Goal: Information Seeking & Learning: Compare options

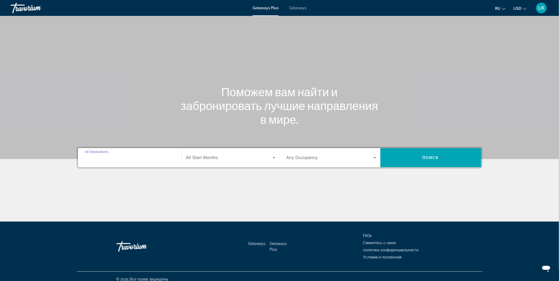
click at [161, 159] on input "Destination All Destinations" at bounding box center [130, 158] width 90 height 6
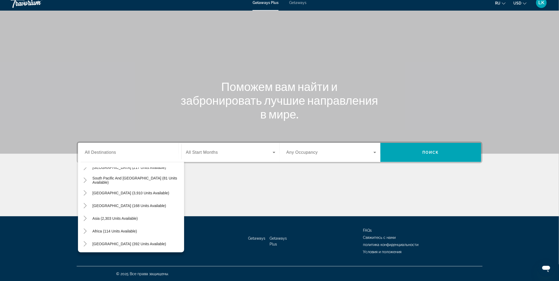
scroll to position [86, 0]
click at [138, 243] on span "[GEOGRAPHIC_DATA] (392 units available)" at bounding box center [130, 244] width 74 height 4
type input "**********"
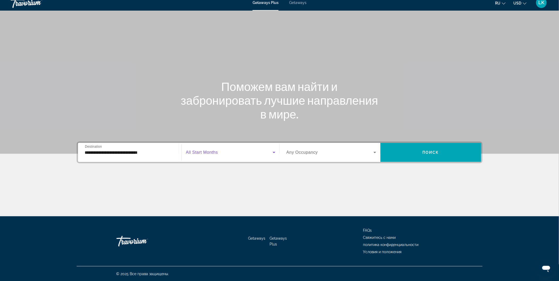
click at [275, 152] on icon "Search widget" at bounding box center [274, 152] width 6 height 6
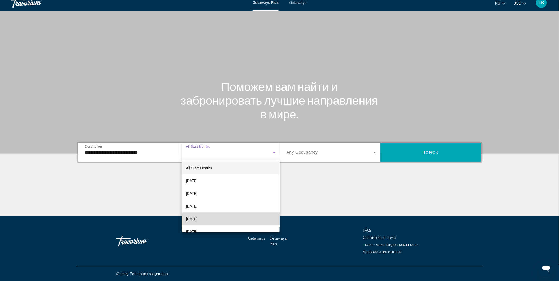
click at [235, 217] on mat-option "[DATE]" at bounding box center [231, 219] width 98 height 13
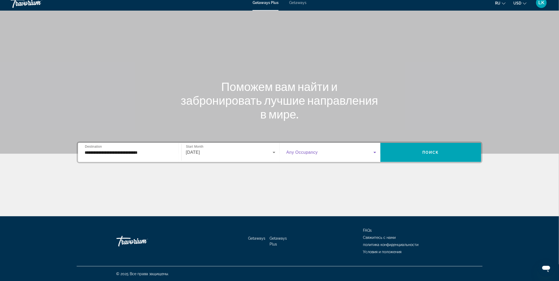
click at [376, 152] on icon "Search widget" at bounding box center [375, 152] width 6 height 6
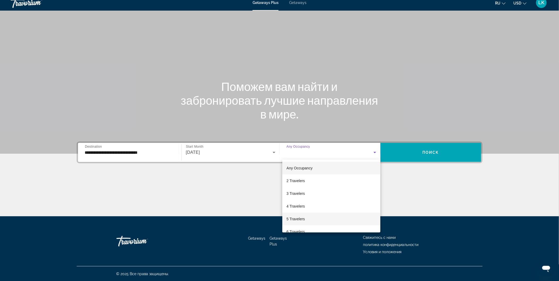
click at [320, 220] on mat-option "5 Travelers" at bounding box center [331, 219] width 98 height 13
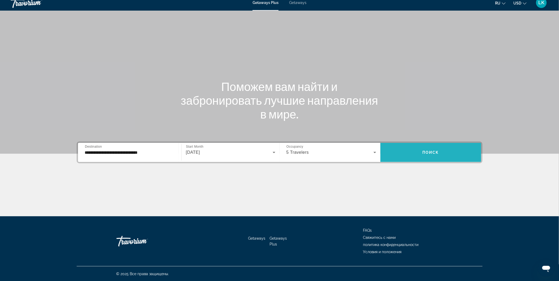
click at [420, 154] on span "Search widget" at bounding box center [431, 152] width 101 height 13
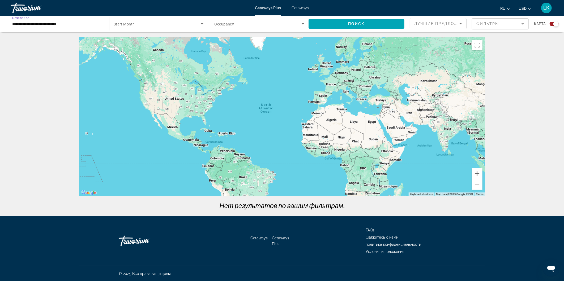
click at [100, 25] on input "**********" at bounding box center [57, 24] width 90 height 6
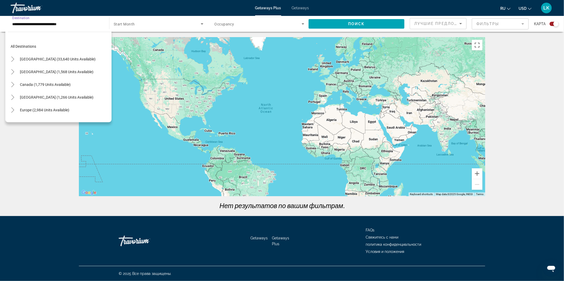
scroll to position [121, 0]
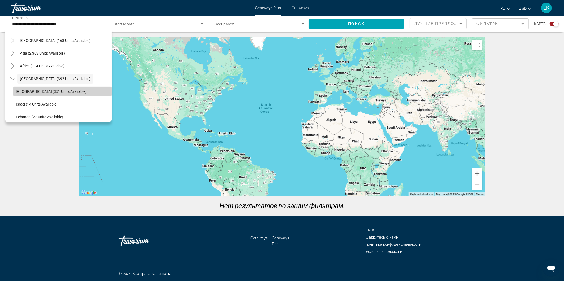
click at [74, 91] on span "Search widget" at bounding box center [62, 91] width 98 height 13
type input "**********"
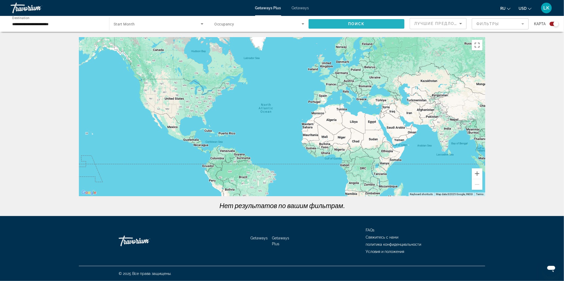
click at [347, 23] on span "Search widget" at bounding box center [357, 24] width 96 height 13
click at [201, 23] on icon "Search widget" at bounding box center [202, 24] width 6 height 6
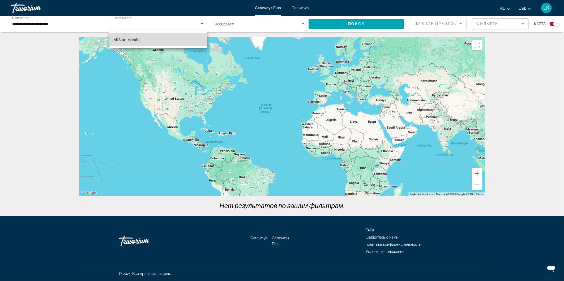
click at [154, 41] on mat-option "All Start Months" at bounding box center [158, 39] width 98 height 13
click at [154, 41] on div "Main content" at bounding box center [282, 116] width 406 height 159
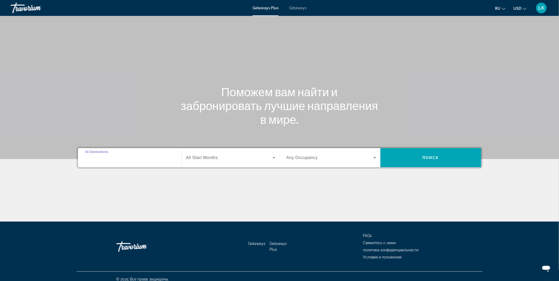
click at [122, 158] on input "Destination All Destinations" at bounding box center [130, 158] width 90 height 6
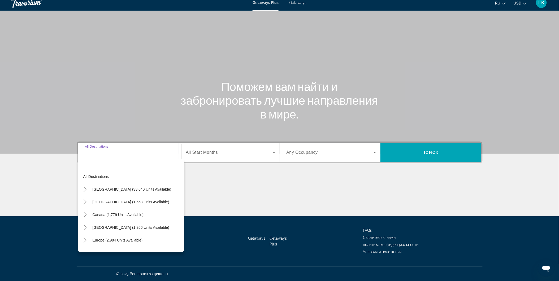
click at [122, 153] on input "Destination All Destinations" at bounding box center [130, 153] width 90 height 6
click at [110, 155] on input "Destination All Destinations" at bounding box center [130, 153] width 90 height 6
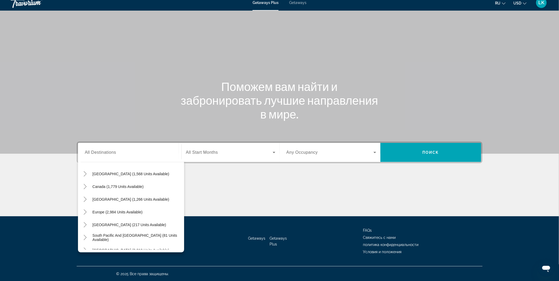
scroll to position [24, 0]
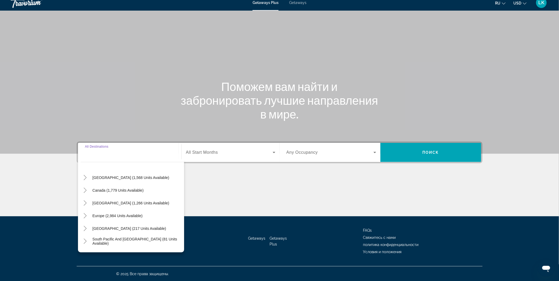
click at [121, 154] on input "Destination All Destinations" at bounding box center [130, 153] width 90 height 6
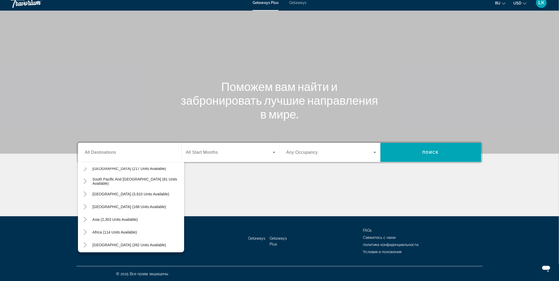
scroll to position [86, 0]
click at [150, 247] on div "[GEOGRAPHIC_DATA] (392 units available)" at bounding box center [133, 244] width 104 height 13
click at [130, 243] on span "[GEOGRAPHIC_DATA] (392 units available)" at bounding box center [130, 244] width 74 height 4
type input "**********"
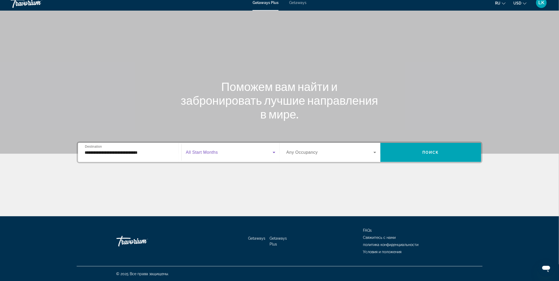
click at [274, 152] on icon "Search widget" at bounding box center [274, 152] width 6 height 6
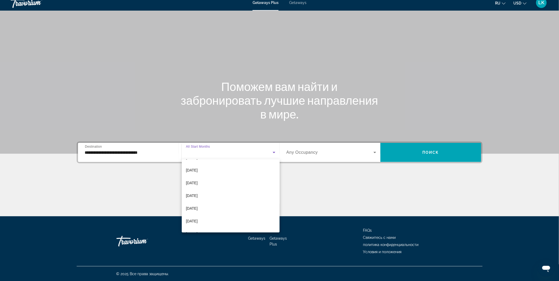
scroll to position [26, 0]
click at [220, 190] on mat-option "[DATE]" at bounding box center [231, 193] width 98 height 13
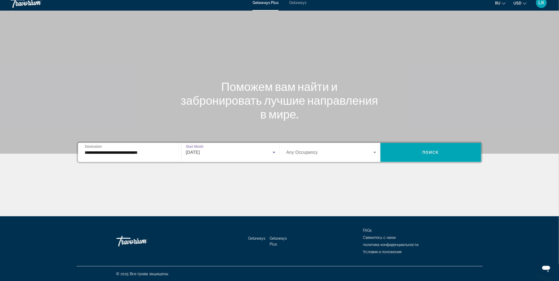
click at [373, 153] on icon "Search widget" at bounding box center [375, 152] width 6 height 6
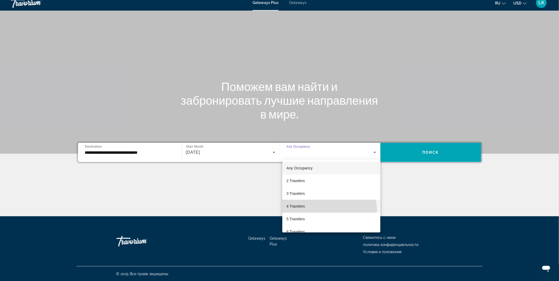
click at [319, 211] on mat-option "4 Travelers" at bounding box center [331, 206] width 98 height 13
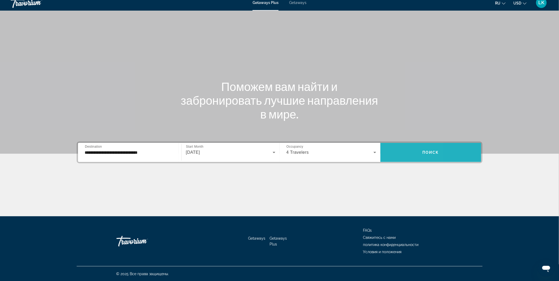
click at [396, 151] on span "Search widget" at bounding box center [431, 152] width 101 height 13
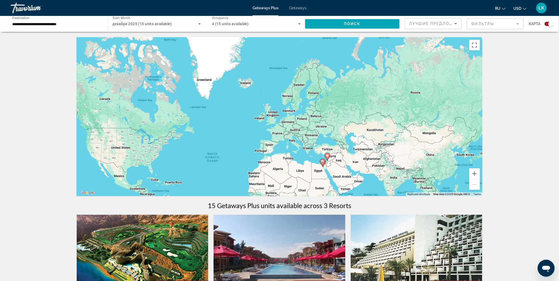
drag, startPoint x: 380, startPoint y: 126, endPoint x: 329, endPoint y: 175, distance: 70.2
click at [329, 175] on div "To activate drag with keyboard, press Alt + Enter. Once in keyboard drag state,…" at bounding box center [280, 116] width 406 height 159
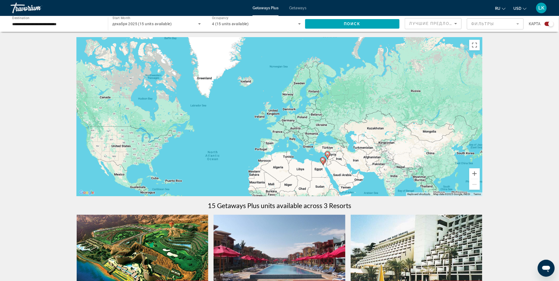
click at [325, 162] on gmp-advanced-marker "Main content" at bounding box center [322, 161] width 5 height 8
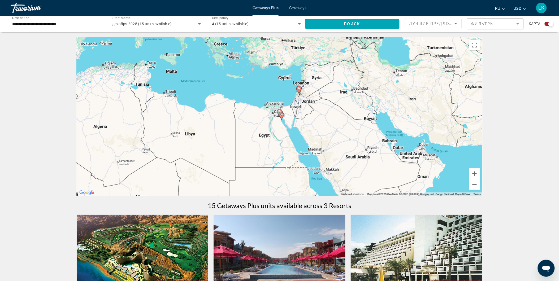
click at [281, 119] on gmp-advanced-marker "Main content" at bounding box center [281, 116] width 5 height 8
type input "**********"
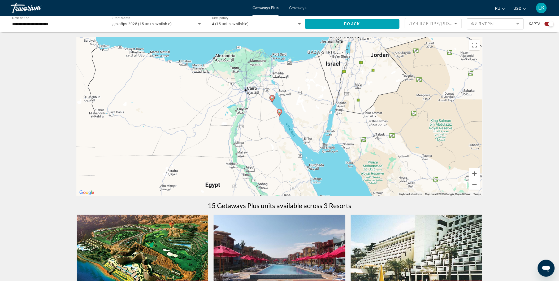
click at [275, 104] on div "To navigate, press the arrow keys. To activate drag with keyboard, press Alt + …" at bounding box center [280, 116] width 406 height 159
click at [272, 100] on icon "Main content" at bounding box center [272, 99] width 5 height 7
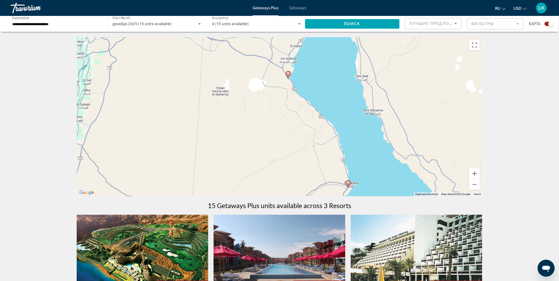
drag, startPoint x: 282, startPoint y: 121, endPoint x: 292, endPoint y: 82, distance: 40.1
click at [292, 82] on div "To activate drag with keyboard, press Alt + Enter. Once in keyboard drag state,…" at bounding box center [280, 116] width 406 height 159
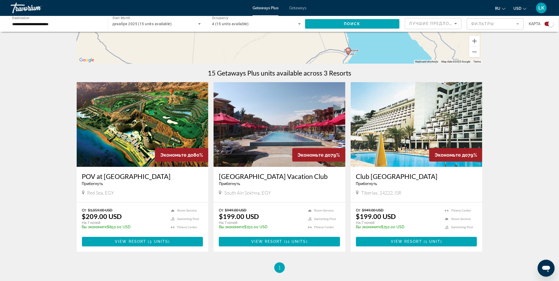
scroll to position [133, 0]
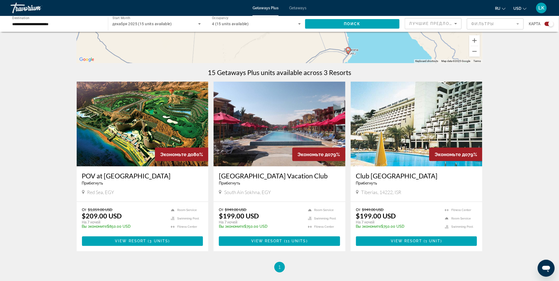
click at [162, 143] on img "Main content" at bounding box center [143, 124] width 132 height 85
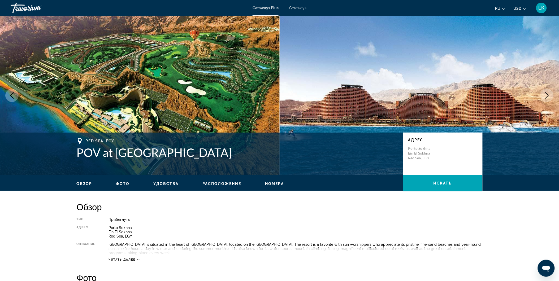
click at [547, 92] on button "Next image" at bounding box center [547, 95] width 13 height 13
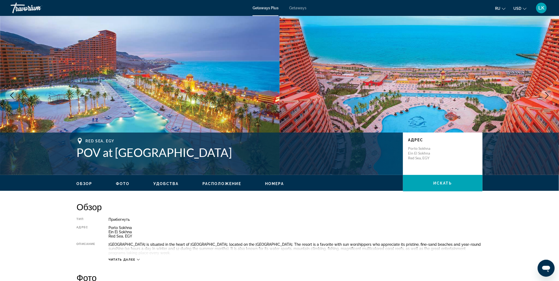
click at [547, 92] on button "Next image" at bounding box center [547, 95] width 13 height 13
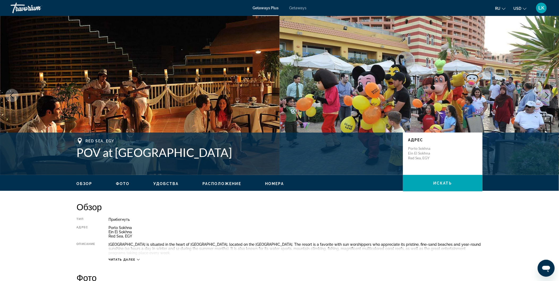
click at [547, 92] on button "Next image" at bounding box center [547, 95] width 13 height 13
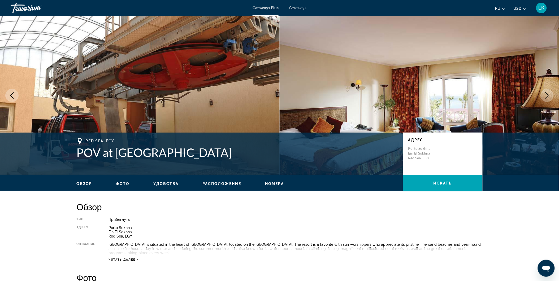
click at [547, 92] on button "Next image" at bounding box center [547, 95] width 13 height 13
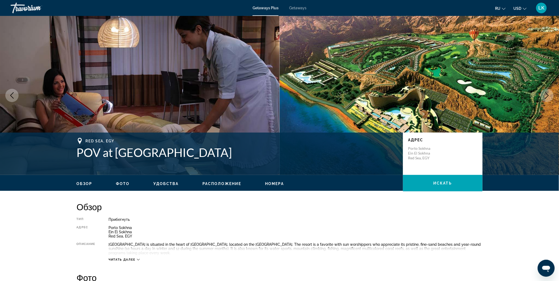
click at [547, 92] on button "Next image" at bounding box center [547, 95] width 13 height 13
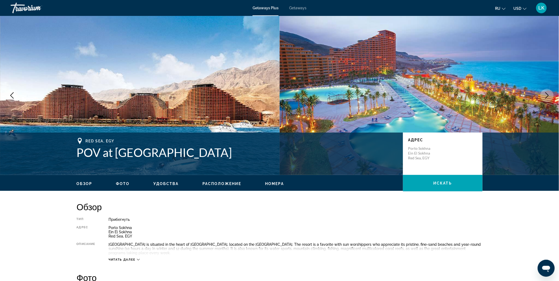
click at [547, 92] on button "Next image" at bounding box center [547, 95] width 13 height 13
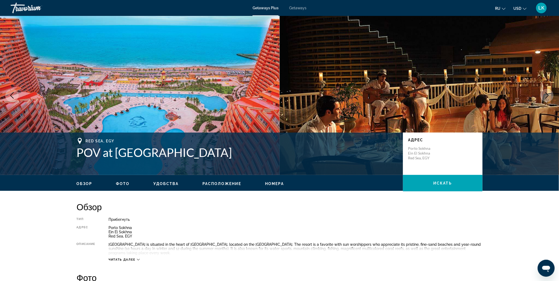
click at [547, 92] on button "Next image" at bounding box center [547, 95] width 13 height 13
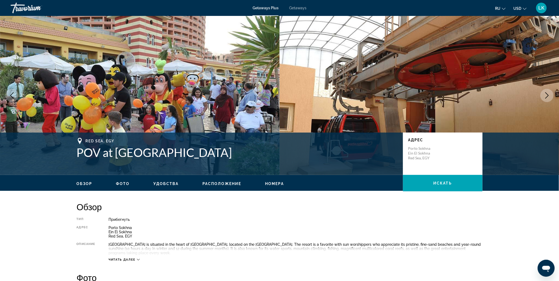
click at [547, 92] on button "Next image" at bounding box center [547, 95] width 13 height 13
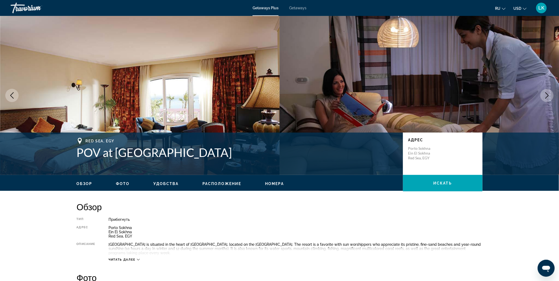
click at [547, 92] on button "Next image" at bounding box center [547, 95] width 13 height 13
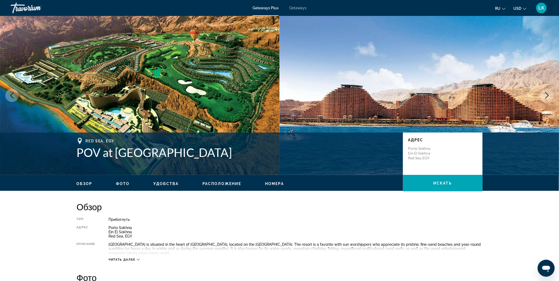
click at [547, 92] on button "Next image" at bounding box center [547, 95] width 13 height 13
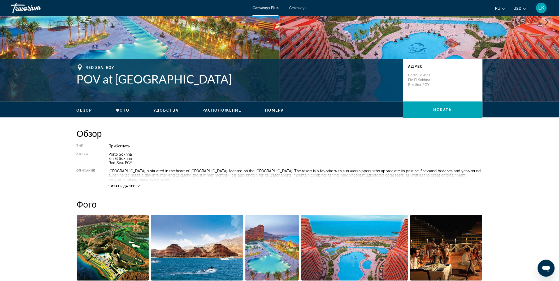
scroll to position [114, 0]
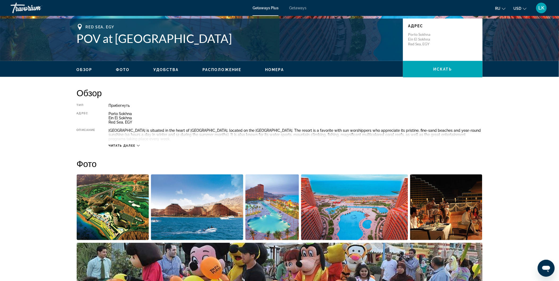
click at [139, 145] on icon "Main content" at bounding box center [138, 145] width 3 height 3
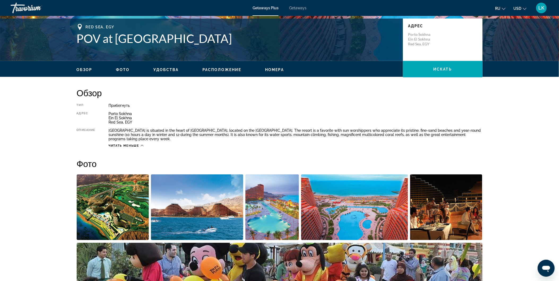
click at [119, 206] on img "Open full-screen image slider" at bounding box center [113, 208] width 72 height 66
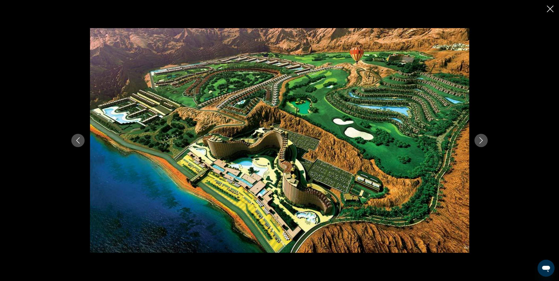
click at [478, 138] on icon "Next image" at bounding box center [481, 141] width 6 height 6
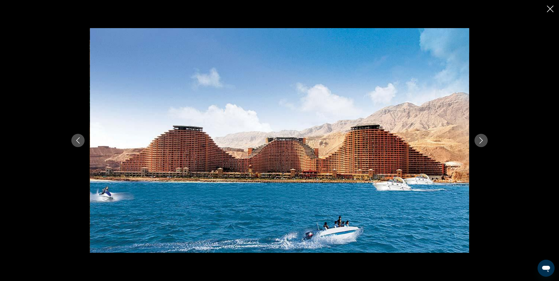
click at [478, 138] on icon "Next image" at bounding box center [481, 141] width 6 height 6
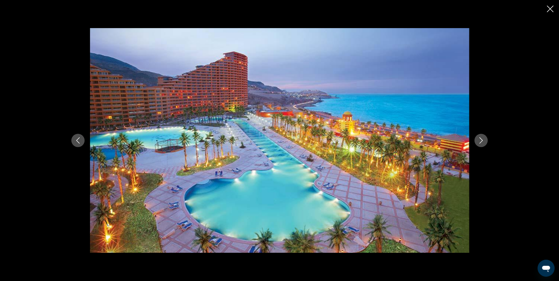
click at [478, 138] on icon "Next image" at bounding box center [481, 141] width 6 height 6
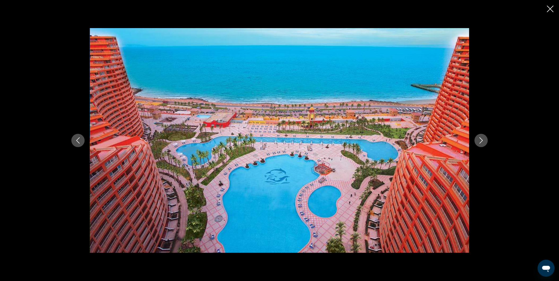
click at [478, 138] on icon "Next image" at bounding box center [481, 141] width 6 height 6
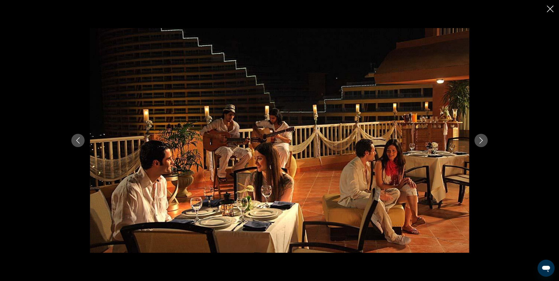
click at [478, 138] on icon "Next image" at bounding box center [481, 141] width 6 height 6
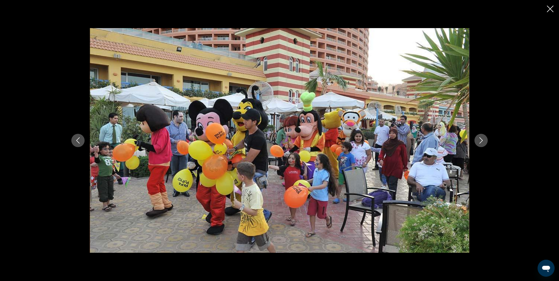
click at [478, 138] on icon "Next image" at bounding box center [481, 141] width 6 height 6
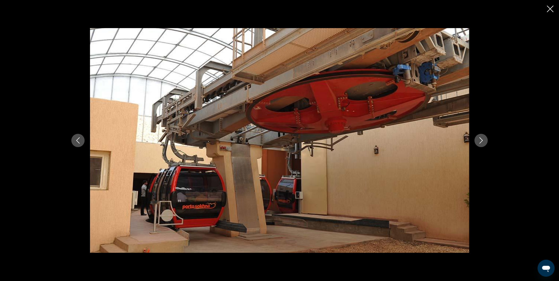
click at [478, 138] on icon "Next image" at bounding box center [481, 141] width 6 height 6
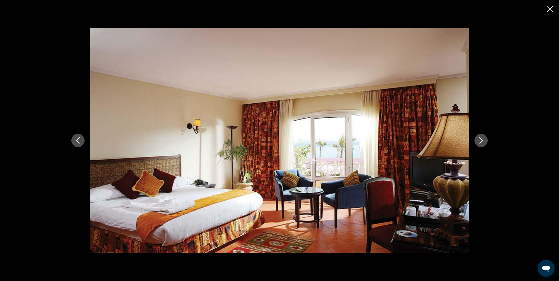
click at [478, 138] on icon "Next image" at bounding box center [481, 141] width 6 height 6
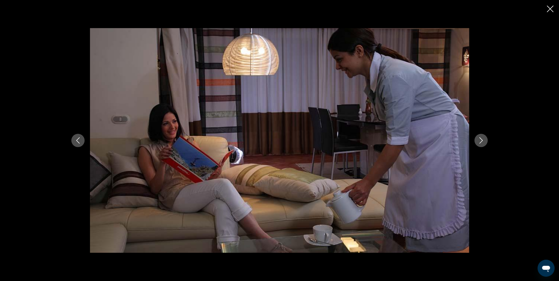
click at [478, 138] on icon "Next image" at bounding box center [481, 141] width 6 height 6
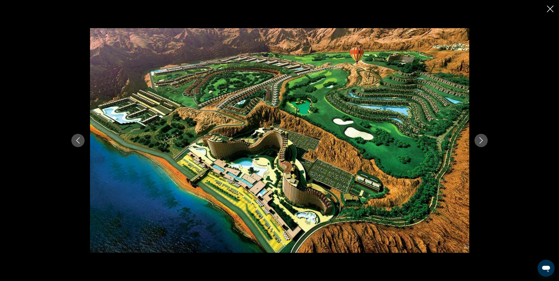
click at [478, 138] on icon "Next image" at bounding box center [481, 141] width 6 height 6
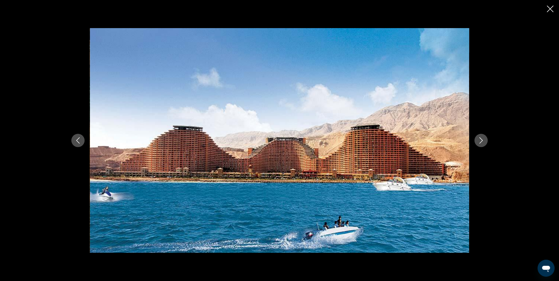
click at [551, 5] on div "prev next" at bounding box center [279, 140] width 559 height 281
click at [549, 7] on icon "Close slideshow" at bounding box center [550, 9] width 7 height 7
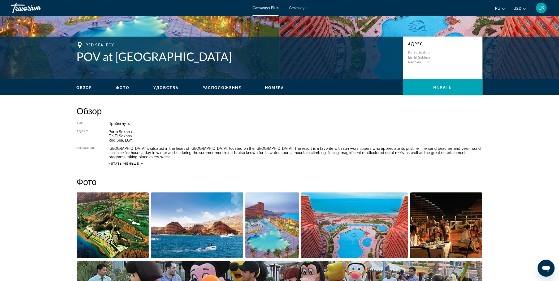
scroll to position [0, 0]
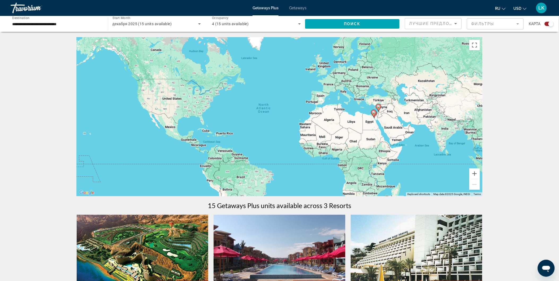
click at [267, 251] on img "Main content" at bounding box center [280, 257] width 132 height 85
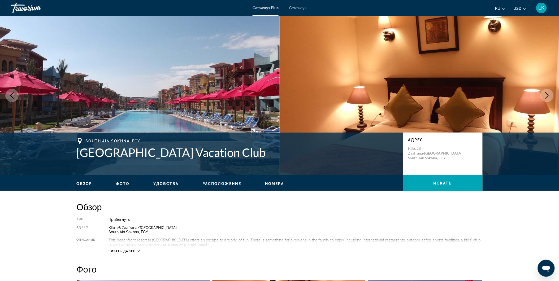
click at [549, 94] on icon "Next image" at bounding box center [547, 95] width 6 height 6
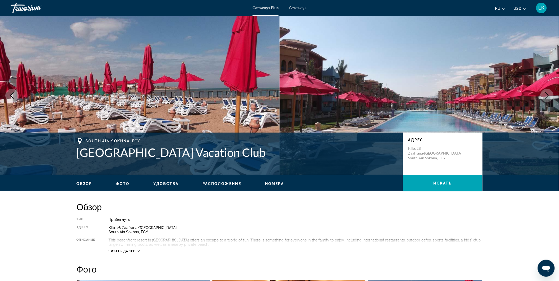
click at [549, 94] on icon "Next image" at bounding box center [547, 95] width 6 height 6
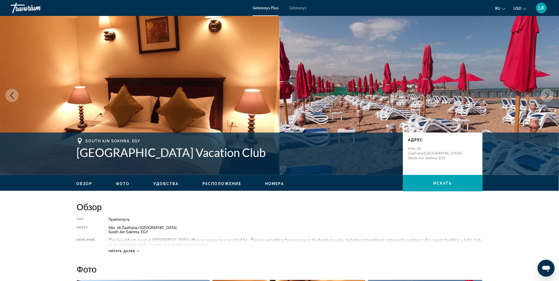
click at [549, 94] on icon "Next image" at bounding box center [547, 95] width 6 height 6
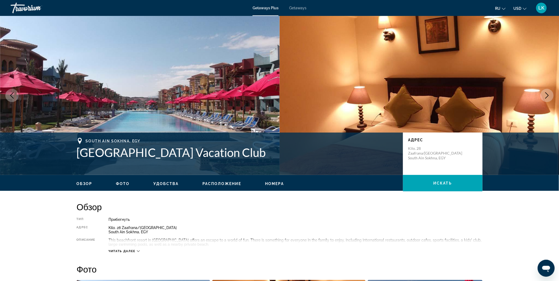
click at [549, 94] on icon "Next image" at bounding box center [547, 95] width 6 height 6
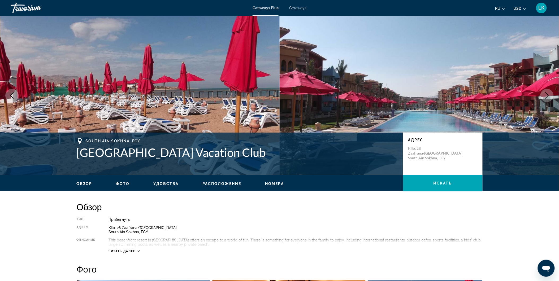
click at [549, 94] on icon "Next image" at bounding box center [547, 95] width 6 height 6
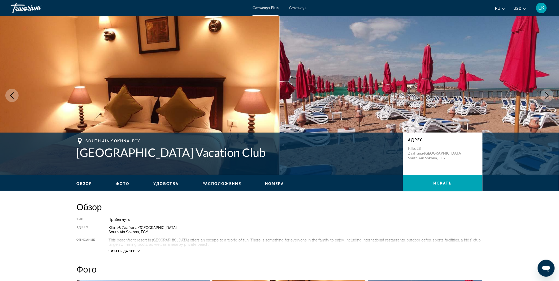
click at [549, 94] on icon "Next image" at bounding box center [547, 95] width 6 height 6
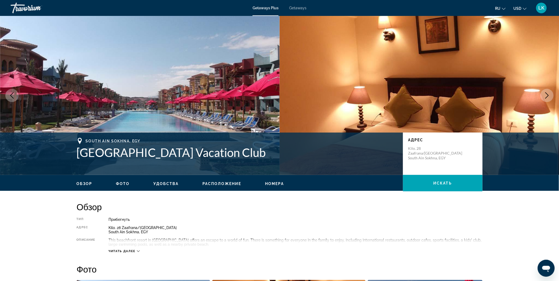
click at [549, 94] on icon "Next image" at bounding box center [547, 95] width 6 height 6
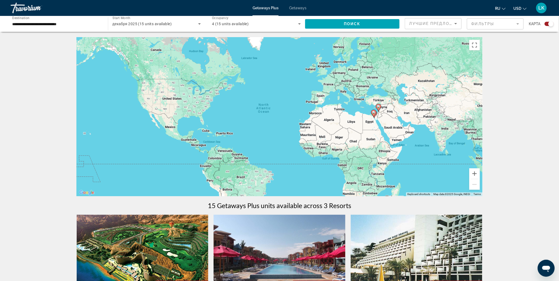
click at [428, 247] on img "Main content" at bounding box center [417, 257] width 132 height 85
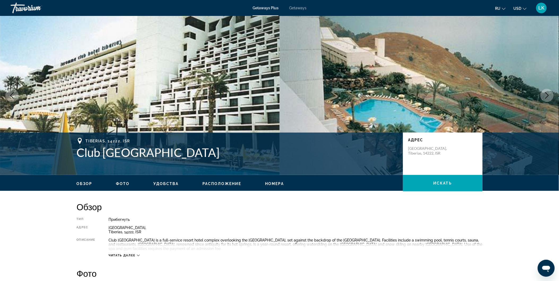
click at [550, 96] on icon "Next image" at bounding box center [547, 95] width 6 height 6
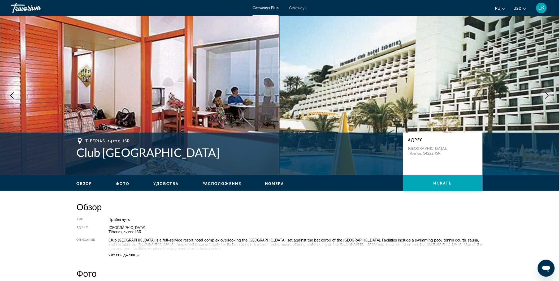
click at [550, 96] on icon "Next image" at bounding box center [547, 95] width 6 height 6
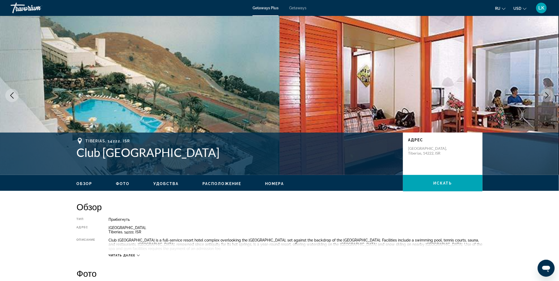
click at [550, 96] on icon "Next image" at bounding box center [547, 95] width 6 height 6
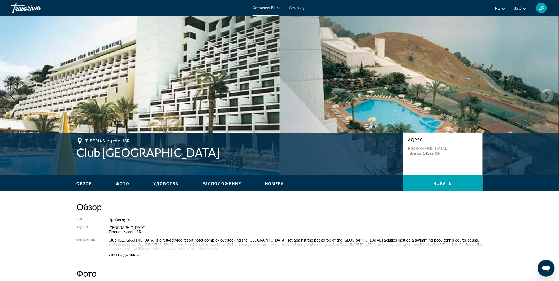
click at [550, 96] on icon "Next image" at bounding box center [547, 95] width 6 height 6
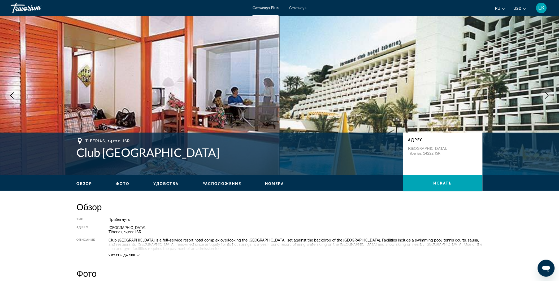
click at [550, 96] on icon "Next image" at bounding box center [547, 95] width 6 height 6
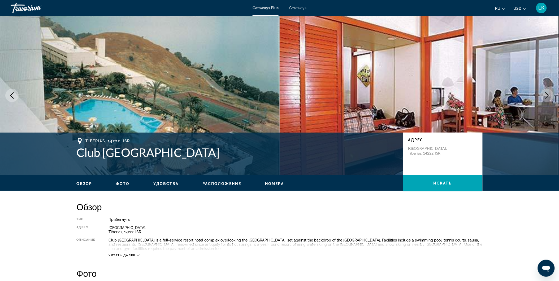
click at [550, 96] on icon "Next image" at bounding box center [547, 95] width 6 height 6
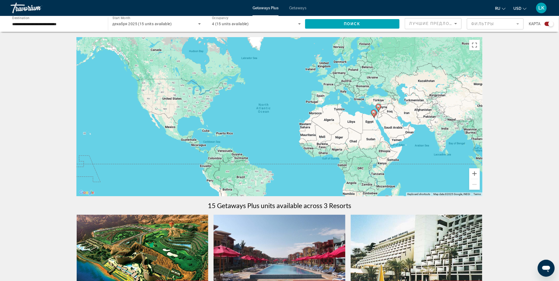
click at [300, 6] on span "Getaways" at bounding box center [297, 8] width 17 height 4
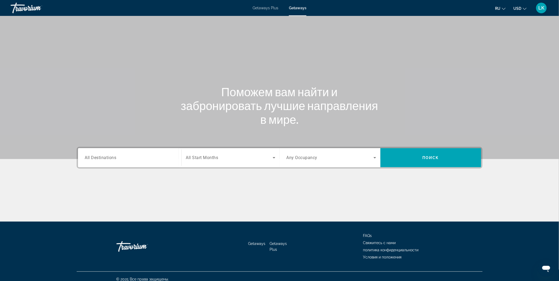
click at [116, 158] on span "All Destinations" at bounding box center [101, 157] width 32 height 5
click at [116, 158] on input "Destination All Destinations" at bounding box center [130, 158] width 90 height 6
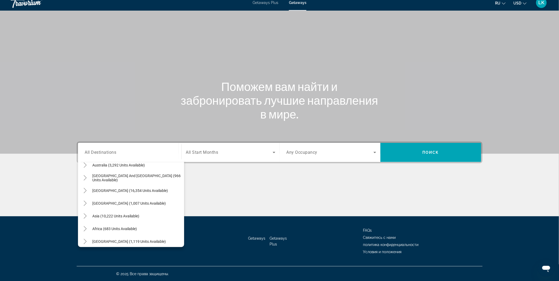
scroll to position [86, 0]
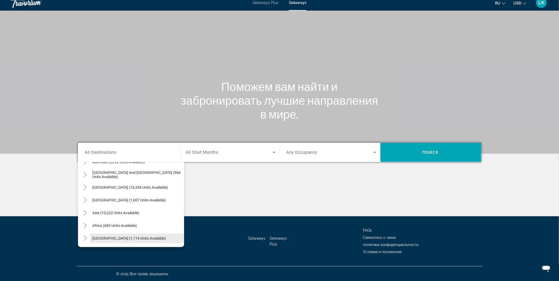
click at [142, 237] on span "[GEOGRAPHIC_DATA] (1,119 units available)" at bounding box center [130, 239] width 74 height 4
type input "**********"
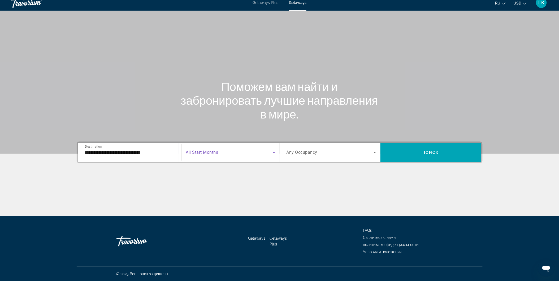
click at [275, 152] on icon "Search widget" at bounding box center [274, 152] width 3 height 1
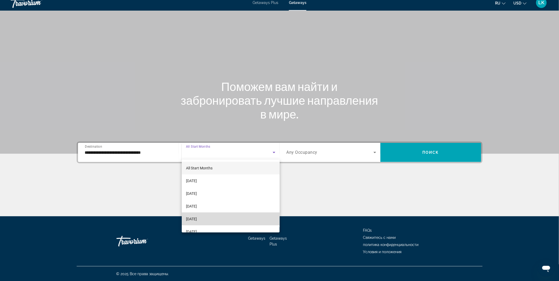
click at [232, 219] on mat-option "[DATE]" at bounding box center [231, 219] width 98 height 13
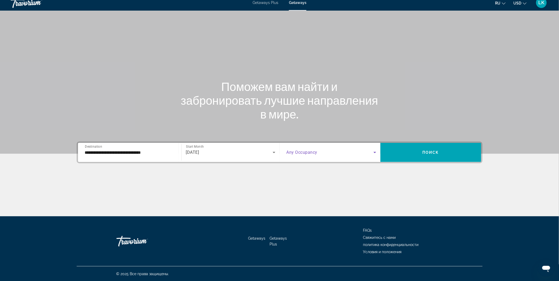
click at [374, 153] on icon "Search widget" at bounding box center [375, 152] width 6 height 6
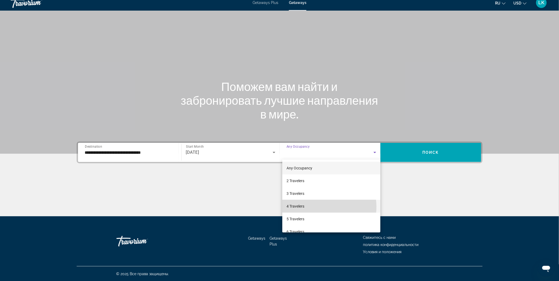
click at [320, 207] on mat-option "4 Travelers" at bounding box center [331, 206] width 98 height 13
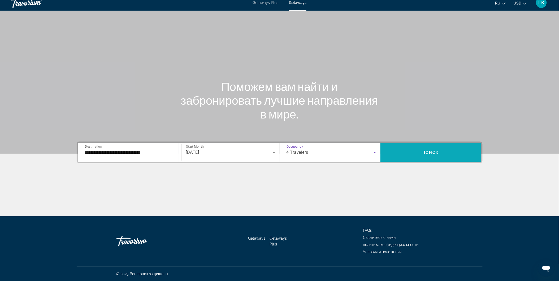
click at [430, 151] on span "Поиск" at bounding box center [431, 153] width 17 height 4
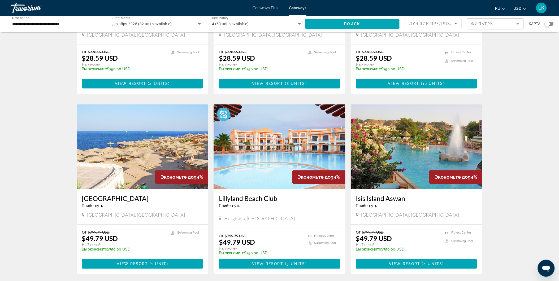
scroll to position [308, 0]
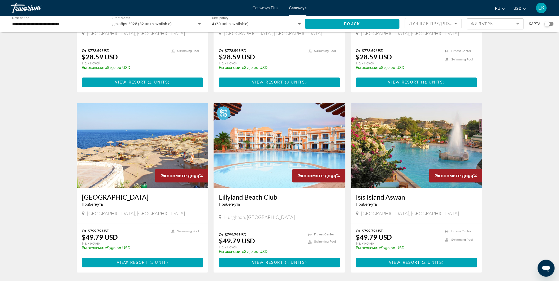
click at [437, 160] on img "Main content" at bounding box center [417, 145] width 132 height 85
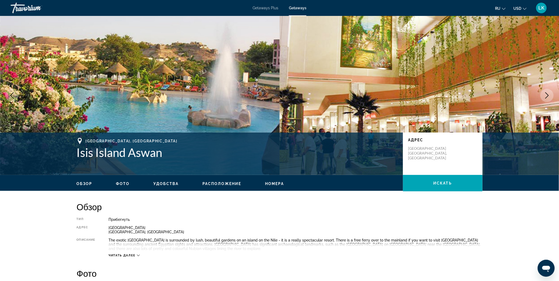
click at [547, 92] on icon "Next image" at bounding box center [547, 95] width 6 height 6
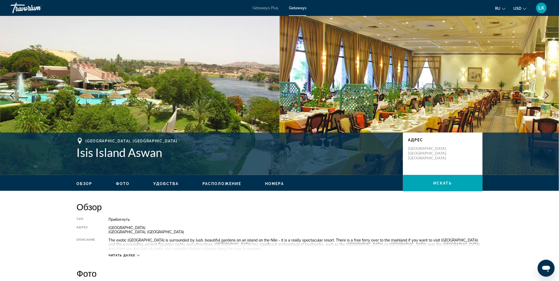
click at [547, 94] on icon "Next image" at bounding box center [547, 95] width 3 height 6
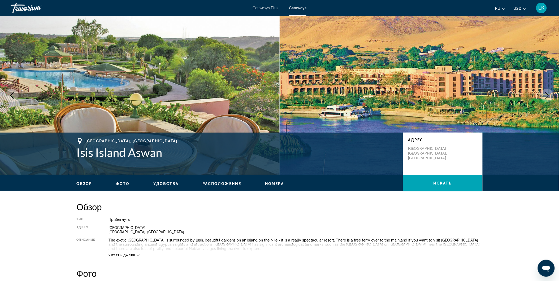
click at [547, 94] on icon "Next image" at bounding box center [547, 95] width 3 height 6
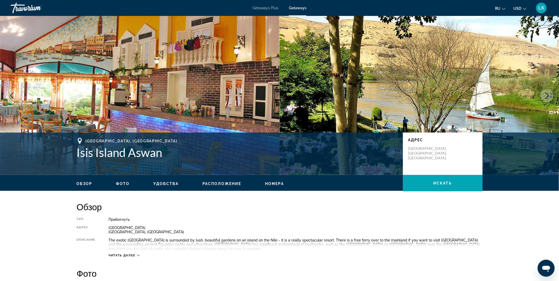
click at [547, 94] on icon "Next image" at bounding box center [547, 95] width 3 height 6
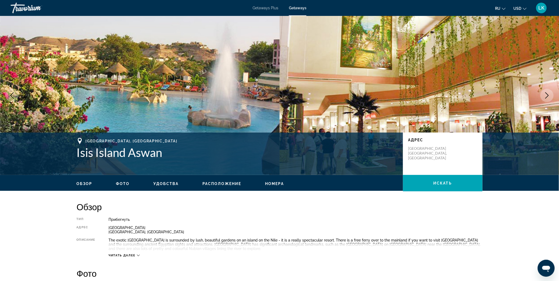
click at [547, 94] on icon "Next image" at bounding box center [547, 95] width 3 height 6
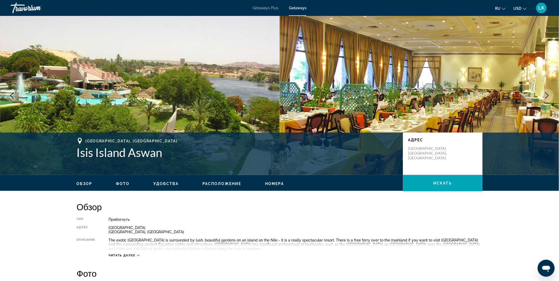
click at [547, 94] on icon "Next image" at bounding box center [547, 95] width 3 height 6
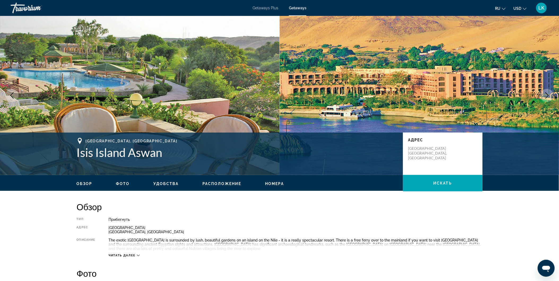
click at [547, 94] on icon "Next image" at bounding box center [547, 95] width 3 height 6
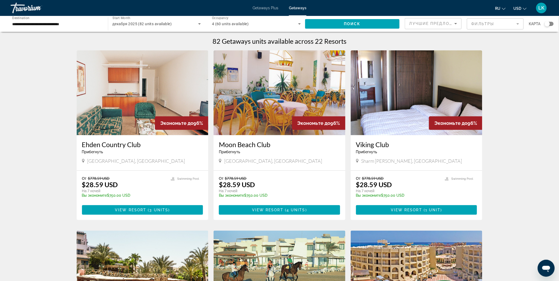
click at [546, 22] on div "Search widget" at bounding box center [547, 23] width 5 height 5
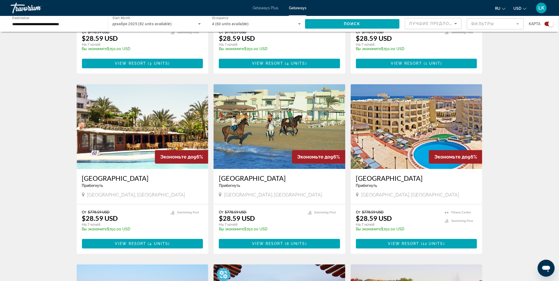
scroll to position [315, 0]
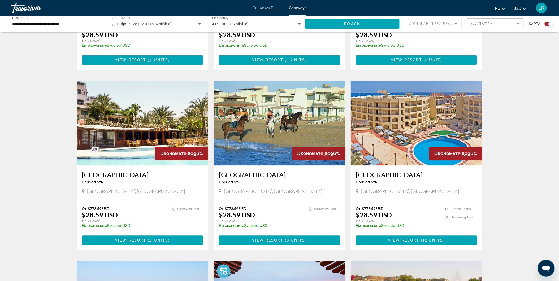
click at [140, 142] on img "Main content" at bounding box center [143, 123] width 132 height 85
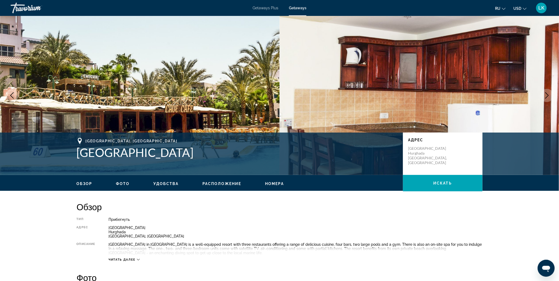
click at [547, 93] on icon "Next image" at bounding box center [547, 95] width 6 height 6
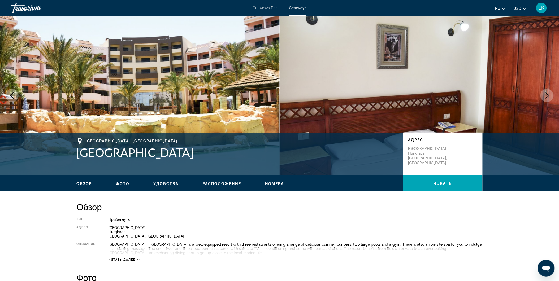
click at [547, 93] on icon "Next image" at bounding box center [547, 95] width 6 height 6
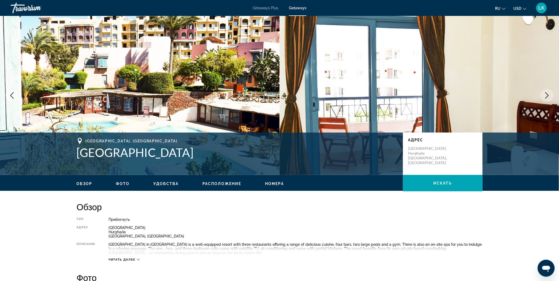
click at [547, 93] on icon "Next image" at bounding box center [547, 95] width 6 height 6
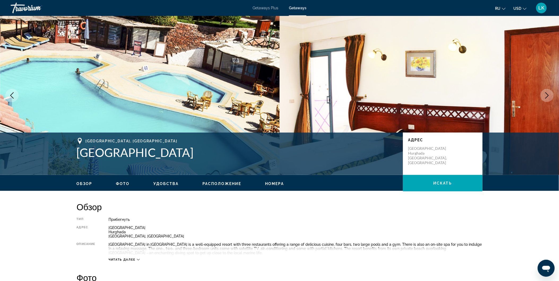
click at [547, 93] on icon "Next image" at bounding box center [547, 95] width 6 height 6
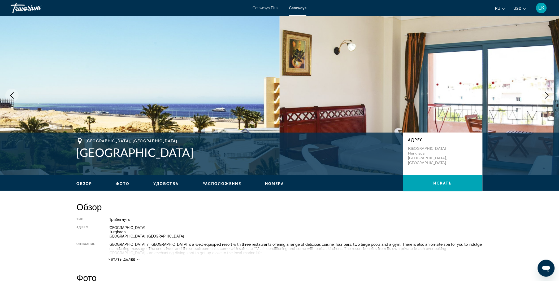
click at [547, 93] on icon "Next image" at bounding box center [547, 95] width 6 height 6
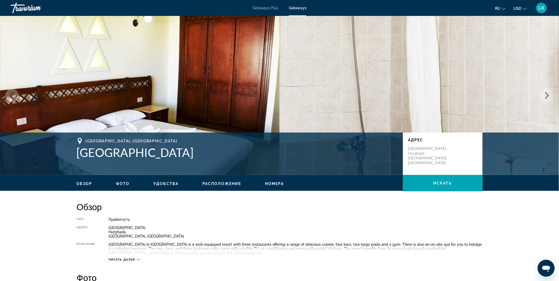
click at [547, 93] on icon "Next image" at bounding box center [547, 95] width 6 height 6
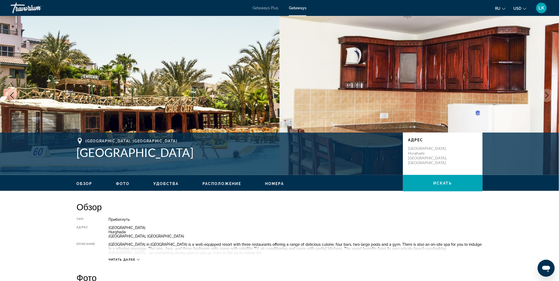
click at [547, 93] on icon "Next image" at bounding box center [547, 95] width 6 height 6
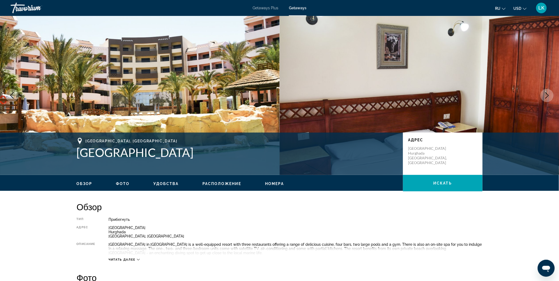
click at [547, 93] on icon "Next image" at bounding box center [547, 95] width 6 height 6
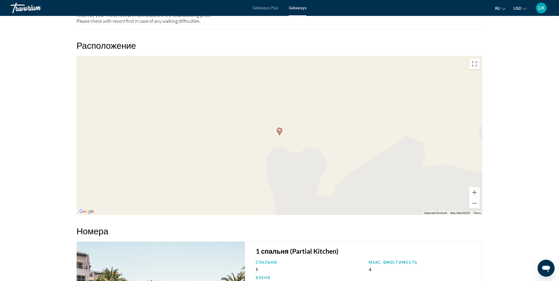
scroll to position [643, 0]
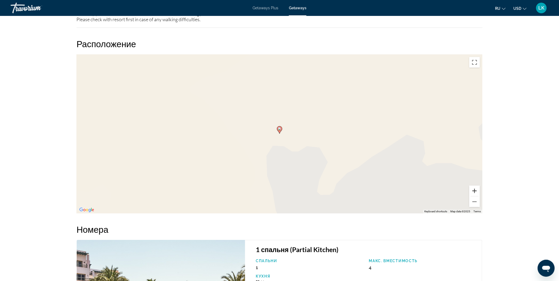
click at [474, 187] on button "Zoom in" at bounding box center [475, 191] width 11 height 11
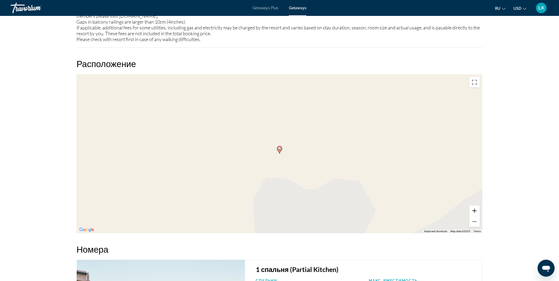
scroll to position [622, 0]
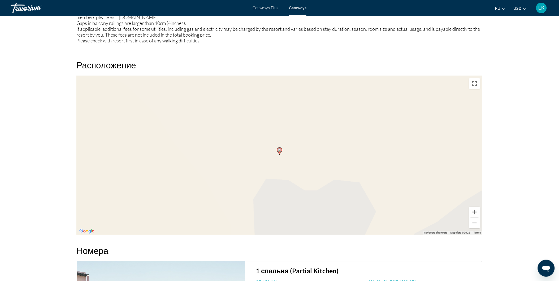
click at [284, 154] on div "To activate drag with keyboard, press Alt + Enter. Once in keyboard drag state,…" at bounding box center [280, 155] width 406 height 159
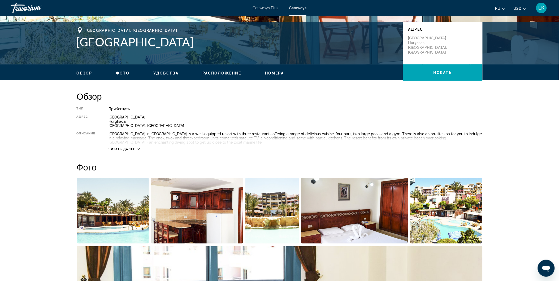
scroll to position [103, 0]
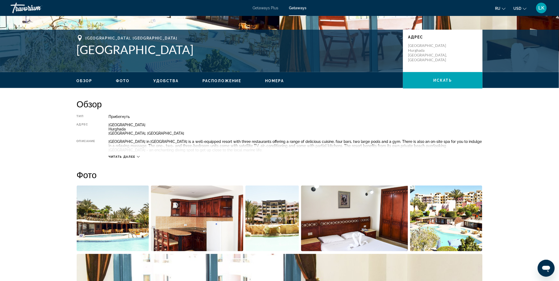
click at [137, 155] on div "Читать далее" at bounding box center [124, 156] width 31 height 3
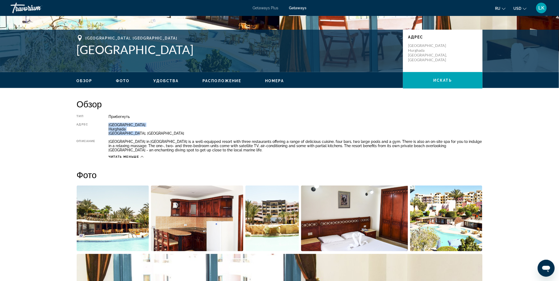
drag, startPoint x: 108, startPoint y: 125, endPoint x: 139, endPoint y: 134, distance: 33.3
click at [139, 134] on div "Тип Прибегнуть Все включено Нет «все включено» [GEOGRAPHIC_DATA], [GEOGRAPHIC_D…" at bounding box center [280, 137] width 406 height 44
copy div "[GEOGRAPHIC_DATA], [GEOGRAPHIC_DATA]"
click at [182, 116] on div "Прибегнуть" at bounding box center [296, 117] width 374 height 4
drag, startPoint x: 139, startPoint y: 131, endPoint x: 108, endPoint y: 122, distance: 31.7
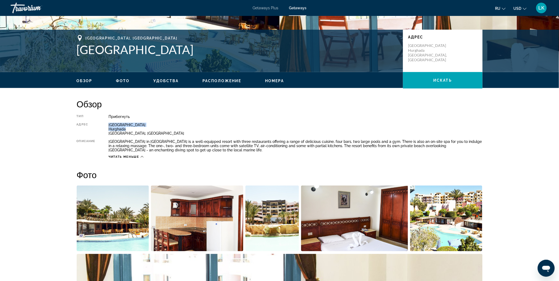
click at [108, 122] on div "Тип Прибегнуть Все включено Нет «все включено» [GEOGRAPHIC_DATA], [GEOGRAPHIC_D…" at bounding box center [280, 137] width 406 height 44
click at [215, 111] on div "Обзор Тип Прибегнуть Все включено Нет «все включено» Адрес [GEOGRAPHIC_DATA], […" at bounding box center [280, 129] width 406 height 60
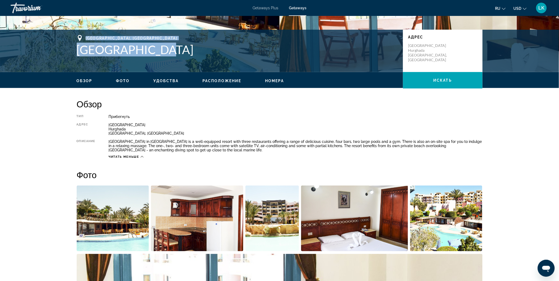
drag, startPoint x: 75, startPoint y: 36, endPoint x: 163, endPoint y: 52, distance: 89.6
click at [163, 52] on div "[GEOGRAPHIC_DATA], [GEOGRAPHIC_DATA] [GEOGRAPHIC_DATA] [GEOGRAPHIC_DATA] [GEOGR…" at bounding box center [279, 51] width 427 height 32
copy div "[GEOGRAPHIC_DATA], [GEOGRAPHIC_DATA] [GEOGRAPHIC_DATA]"
click at [436, 209] on img "Open full-screen image slider" at bounding box center [446, 219] width 72 height 66
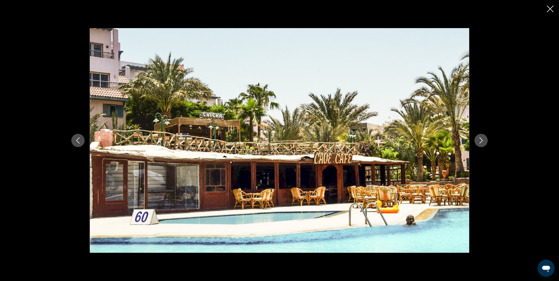
click at [483, 137] on button "Next image" at bounding box center [481, 140] width 13 height 13
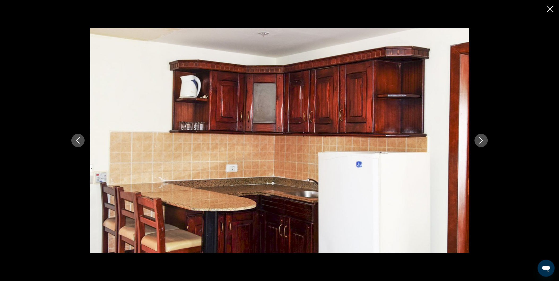
click at [483, 137] on button "Next image" at bounding box center [481, 140] width 13 height 13
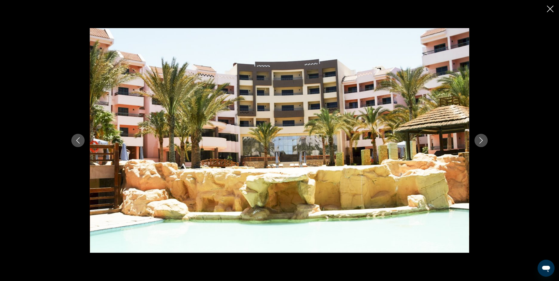
click at [483, 137] on button "Next image" at bounding box center [481, 140] width 13 height 13
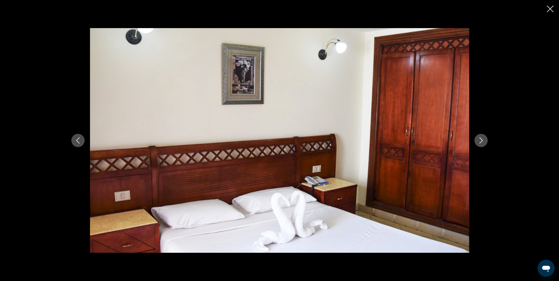
click at [483, 137] on button "Next image" at bounding box center [481, 140] width 13 height 13
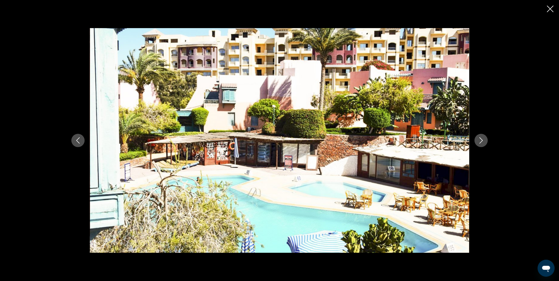
click at [483, 137] on button "Next image" at bounding box center [481, 140] width 13 height 13
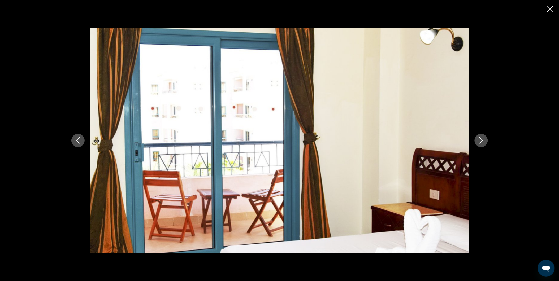
click at [483, 137] on button "Next image" at bounding box center [481, 140] width 13 height 13
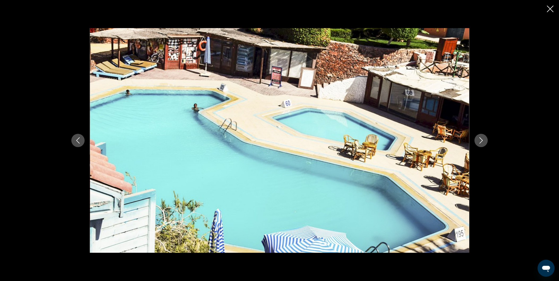
click at [483, 137] on button "Next image" at bounding box center [481, 140] width 13 height 13
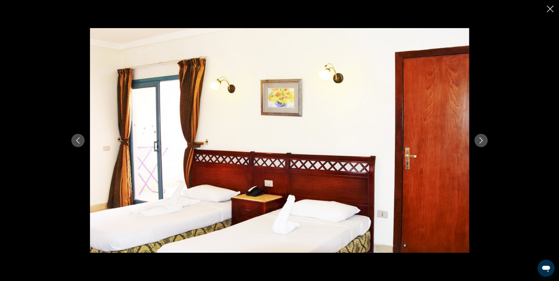
click at [483, 137] on button "Next image" at bounding box center [481, 140] width 13 height 13
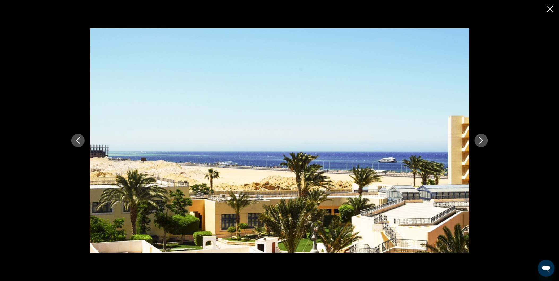
click at [483, 137] on button "Next image" at bounding box center [481, 140] width 13 height 13
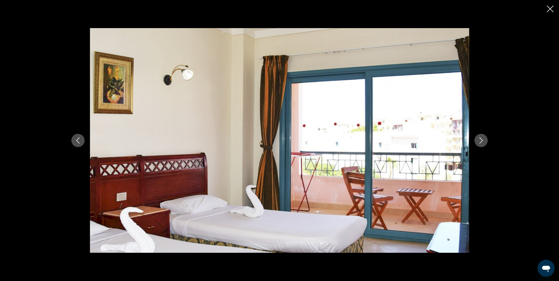
click at [483, 137] on button "Next image" at bounding box center [481, 140] width 13 height 13
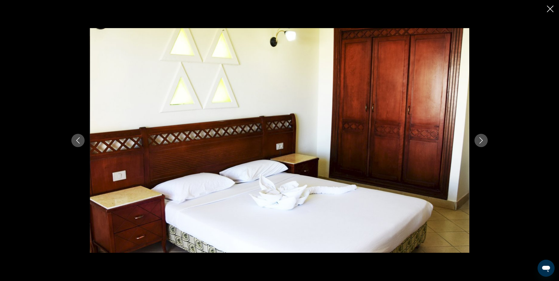
click at [483, 137] on button "Next image" at bounding box center [481, 140] width 13 height 13
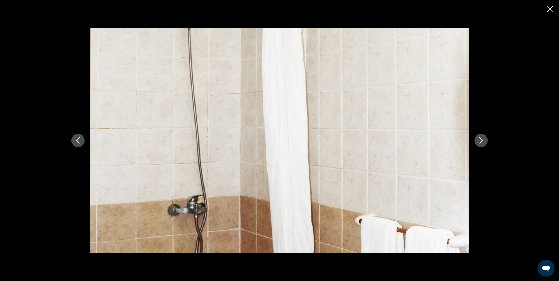
click at [483, 137] on button "Next image" at bounding box center [481, 140] width 13 height 13
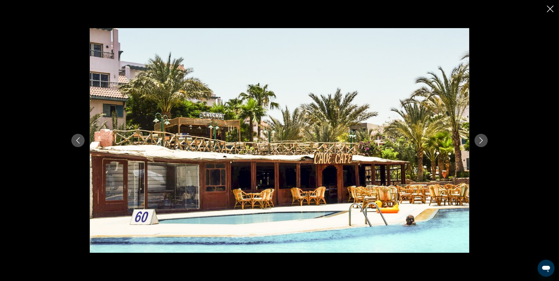
click at [483, 137] on button "Next image" at bounding box center [481, 140] width 13 height 13
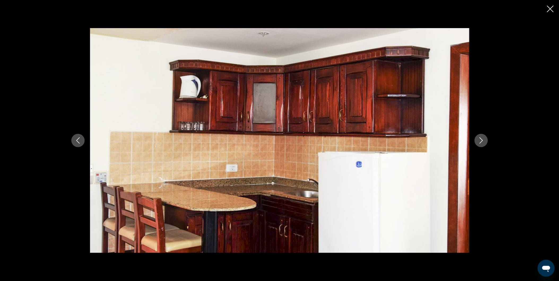
click at [550, 7] on icon "Close slideshow" at bounding box center [550, 9] width 7 height 7
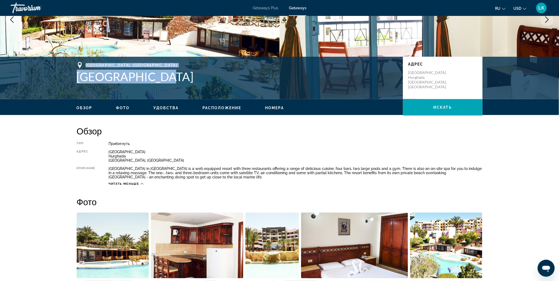
scroll to position [0, 0]
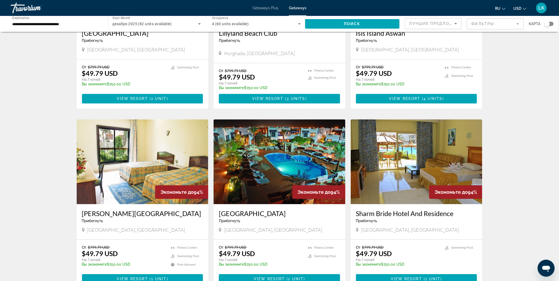
scroll to position [473, 0]
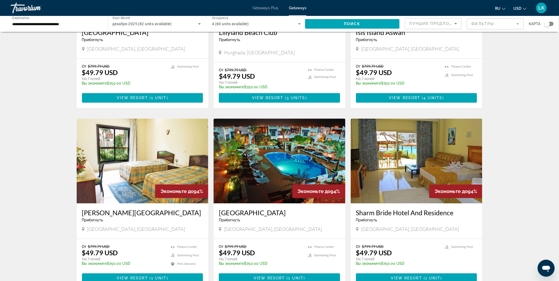
click at [275, 161] on img "Main content" at bounding box center [280, 161] width 132 height 85
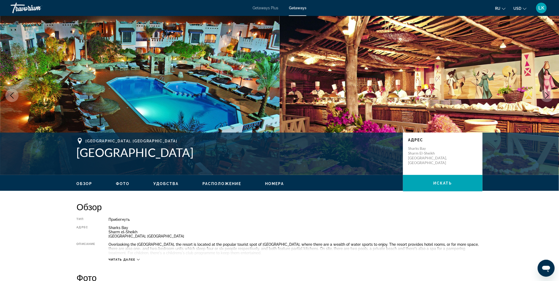
click at [547, 91] on button "Next image" at bounding box center [547, 95] width 13 height 13
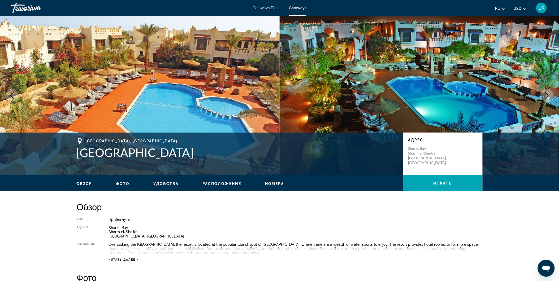
click at [547, 92] on button "Next image" at bounding box center [547, 95] width 13 height 13
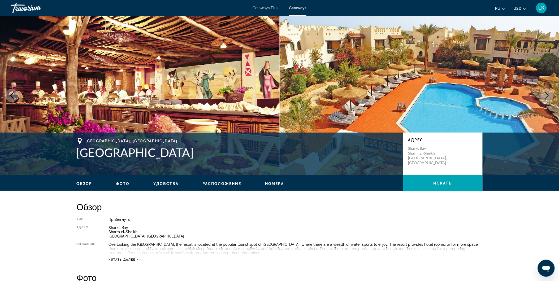
click at [547, 92] on button "Next image" at bounding box center [547, 95] width 13 height 13
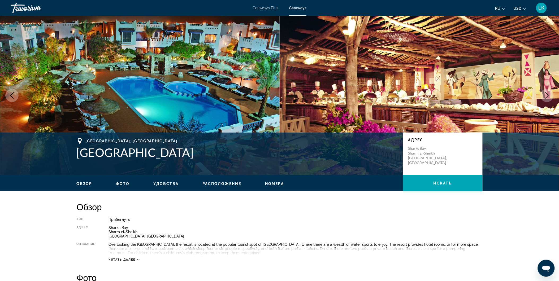
click at [547, 92] on button "Next image" at bounding box center [547, 95] width 13 height 13
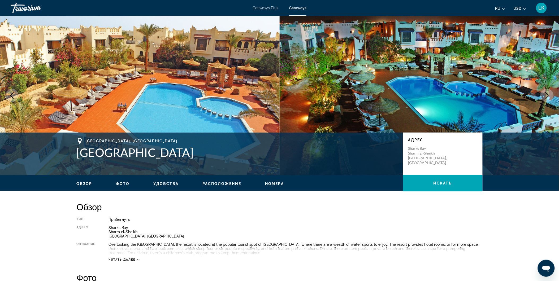
click at [547, 92] on button "Next image" at bounding box center [547, 95] width 13 height 13
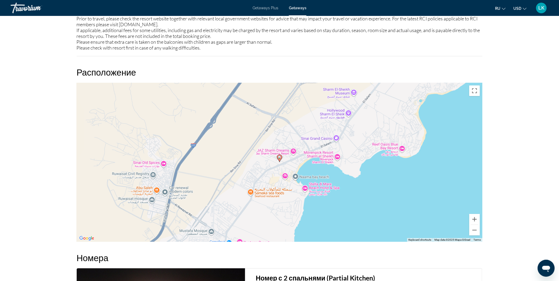
scroll to position [489, 0]
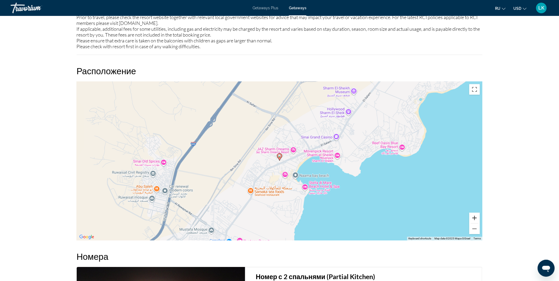
click at [476, 215] on button "Zoom in" at bounding box center [475, 218] width 11 height 11
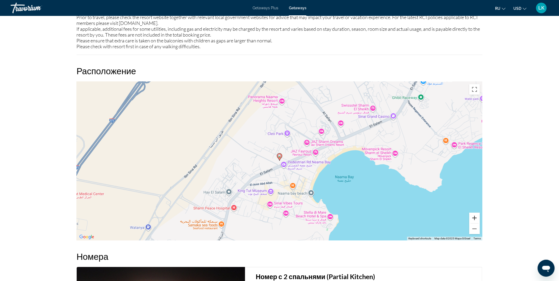
click at [476, 215] on button "Zoom in" at bounding box center [475, 218] width 11 height 11
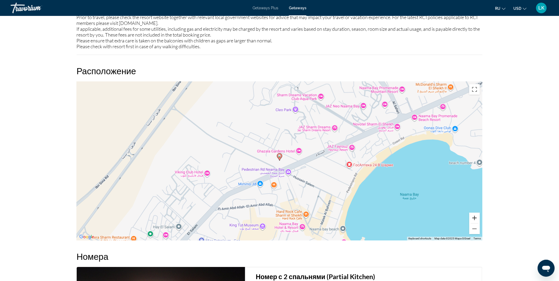
click at [475, 216] on button "Zoom in" at bounding box center [475, 218] width 11 height 11
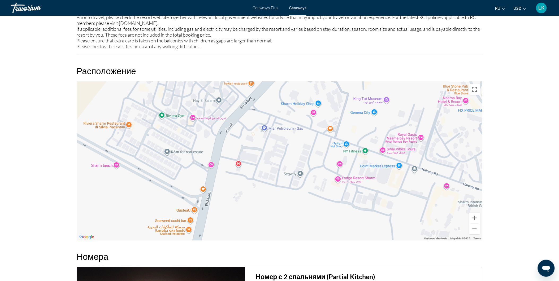
drag, startPoint x: 395, startPoint y: 174, endPoint x: 535, endPoint y: -22, distance: 240.9
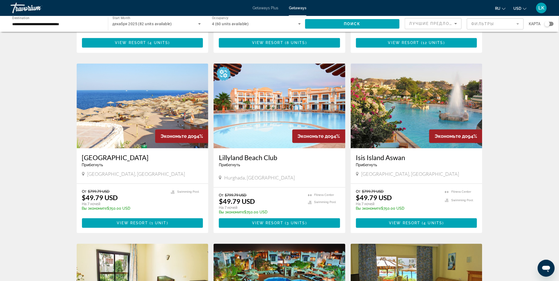
scroll to position [354, 0]
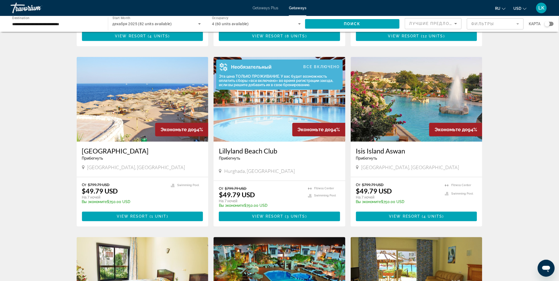
click at [256, 84] on div "Эта цена ТОЛЬКО ПРОЖИВАНИЕ. У вас будет возможность оплатить сборы «все включен…" at bounding box center [278, 81] width 124 height 13
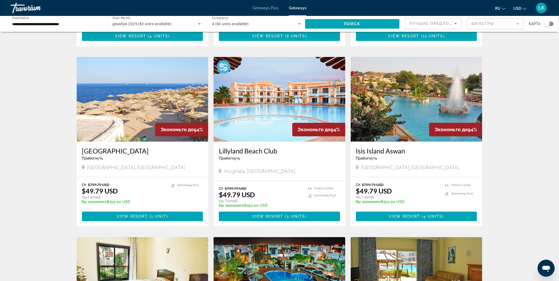
click at [264, 115] on img "Main content" at bounding box center [280, 99] width 132 height 85
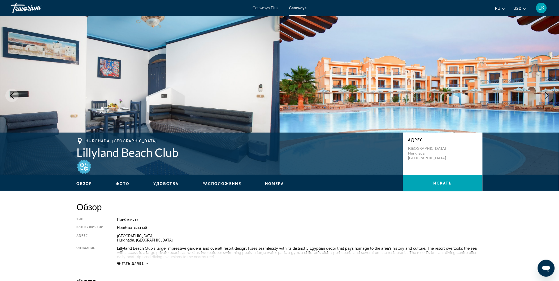
click at [549, 93] on icon "Next image" at bounding box center [547, 95] width 6 height 6
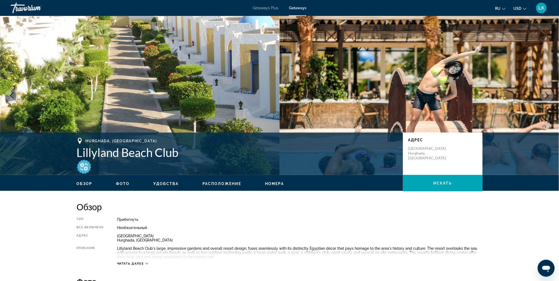
click at [549, 93] on icon "Next image" at bounding box center [547, 95] width 6 height 6
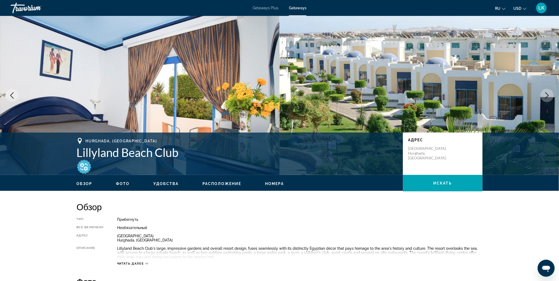
click at [549, 93] on icon "Next image" at bounding box center [547, 95] width 6 height 6
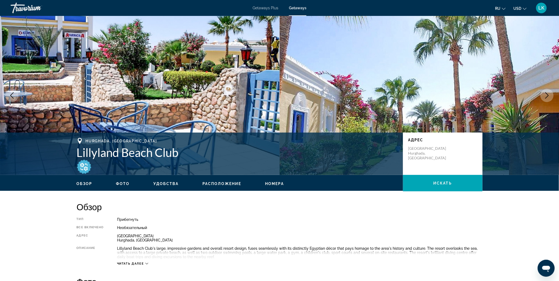
click at [549, 93] on icon "Next image" at bounding box center [547, 95] width 6 height 6
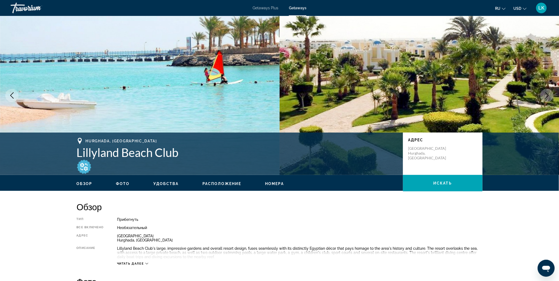
click at [549, 93] on icon "Next image" at bounding box center [547, 95] width 6 height 6
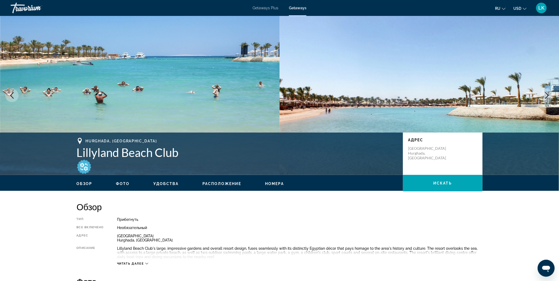
click at [549, 93] on icon "Next image" at bounding box center [547, 95] width 6 height 6
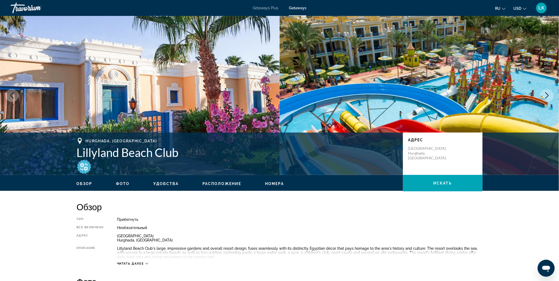
click at [549, 93] on icon "Next image" at bounding box center [547, 95] width 6 height 6
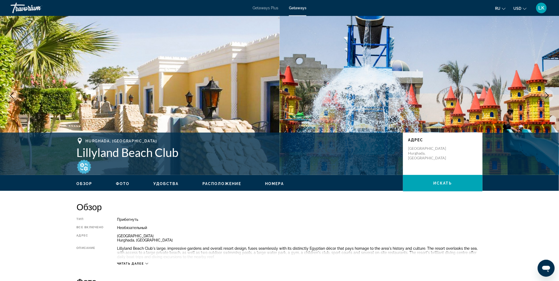
click at [549, 93] on icon "Next image" at bounding box center [547, 95] width 6 height 6
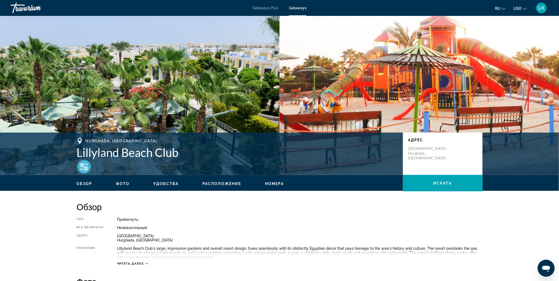
click at [549, 93] on icon "Next image" at bounding box center [547, 95] width 6 height 6
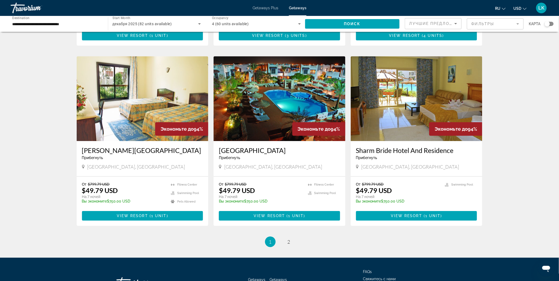
scroll to position [546, 0]
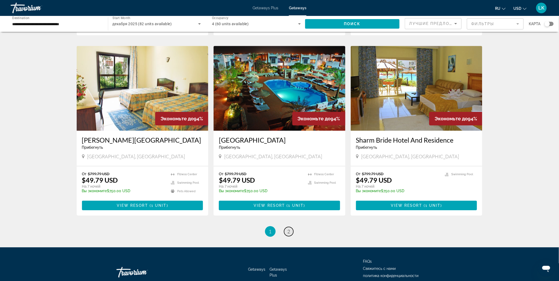
click at [288, 230] on span "2" at bounding box center [289, 232] width 3 height 6
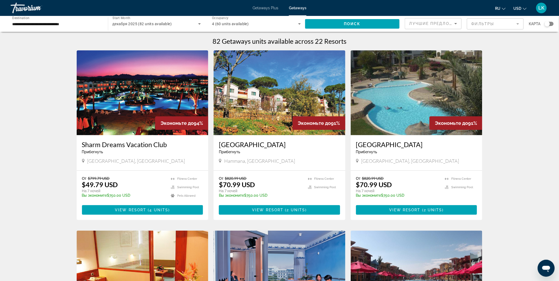
click at [162, 86] on img "Main content" at bounding box center [143, 92] width 132 height 85
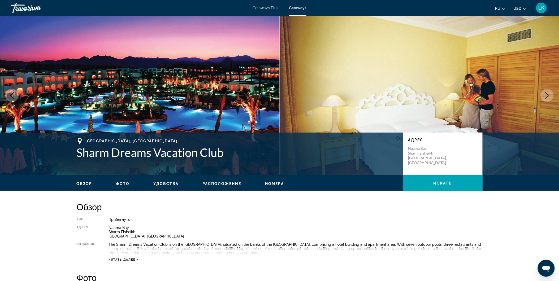
click at [549, 93] on icon "Next image" at bounding box center [547, 95] width 6 height 6
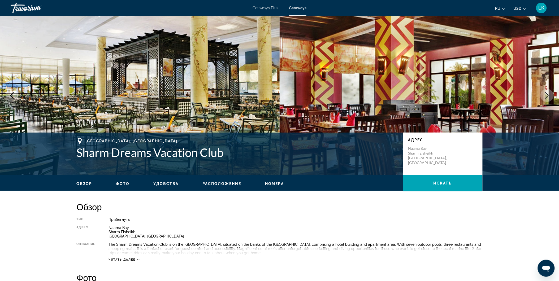
click at [548, 93] on icon "Next image" at bounding box center [547, 95] width 6 height 6
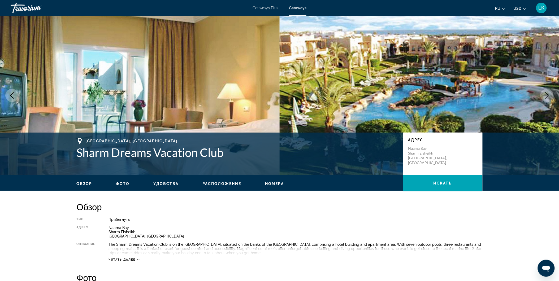
click at [548, 93] on icon "Next image" at bounding box center [547, 95] width 6 height 6
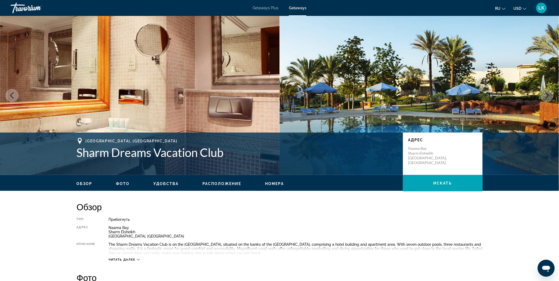
click at [548, 93] on icon "Next image" at bounding box center [547, 95] width 6 height 6
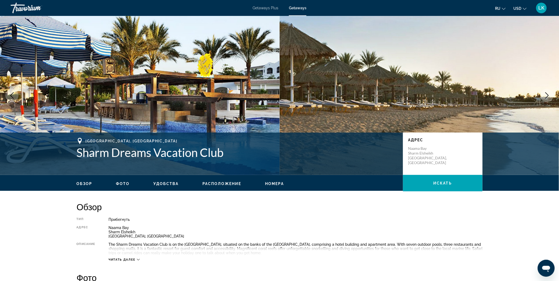
click at [548, 93] on icon "Next image" at bounding box center [547, 95] width 6 height 6
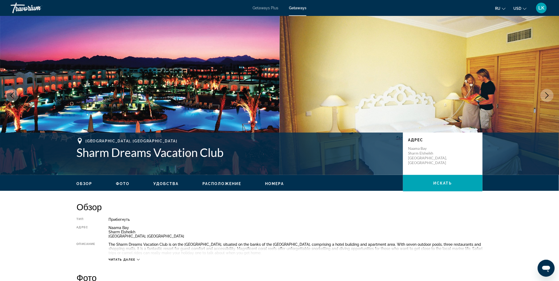
click at [548, 93] on icon "Next image" at bounding box center [547, 95] width 6 height 6
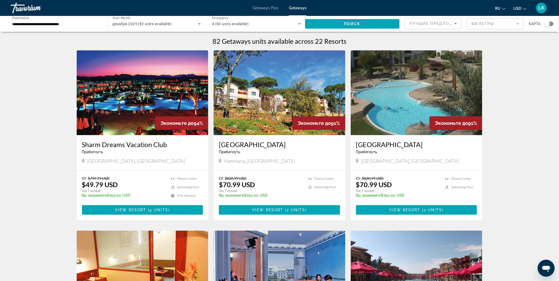
click at [430, 105] on img "Main content" at bounding box center [417, 92] width 132 height 85
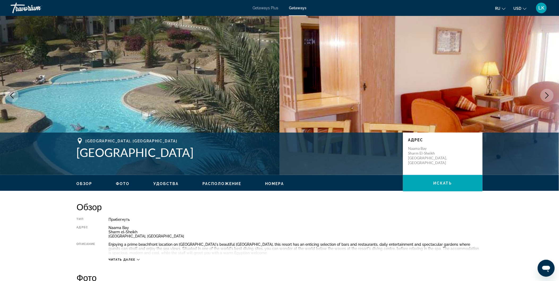
click at [547, 91] on button "Next image" at bounding box center [547, 95] width 13 height 13
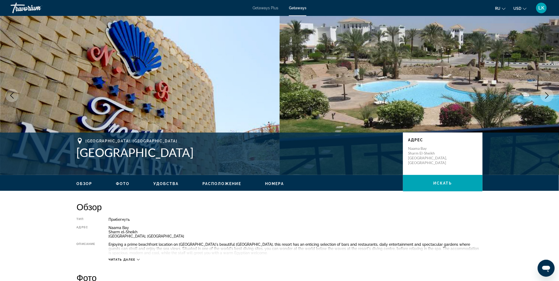
click at [547, 91] on button "Next image" at bounding box center [547, 95] width 13 height 13
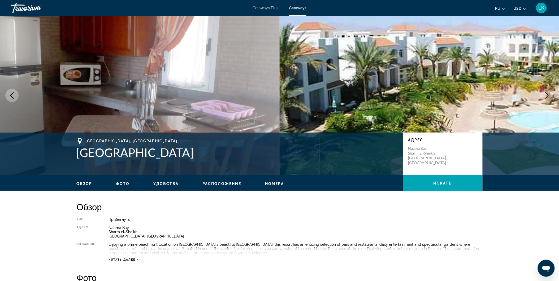
click at [547, 91] on button "Next image" at bounding box center [547, 95] width 13 height 13
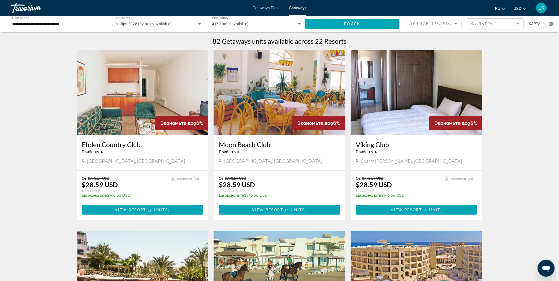
click at [282, 113] on img "Main content" at bounding box center [280, 92] width 132 height 85
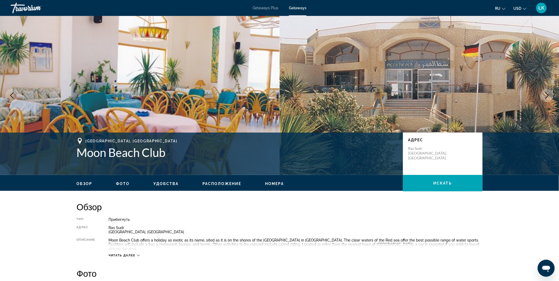
click at [546, 94] on icon "Next image" at bounding box center [547, 95] width 6 height 6
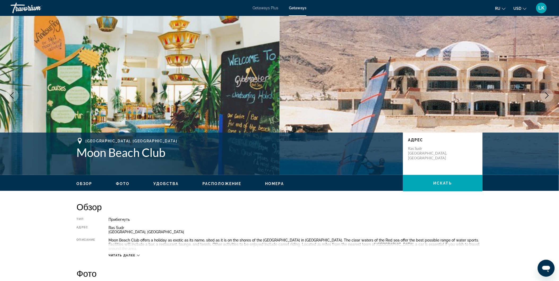
click at [546, 94] on icon "Next image" at bounding box center [547, 95] width 6 height 6
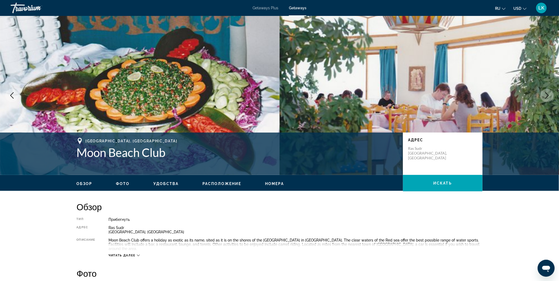
click at [546, 94] on icon "Next image" at bounding box center [547, 95] width 6 height 6
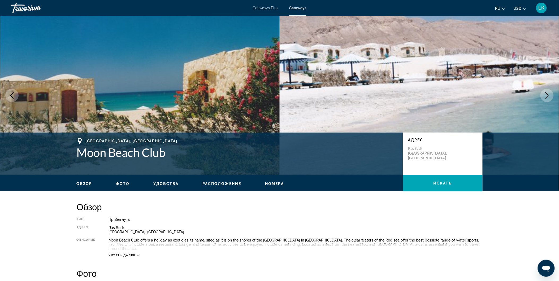
click at [546, 94] on icon "Next image" at bounding box center [547, 95] width 6 height 6
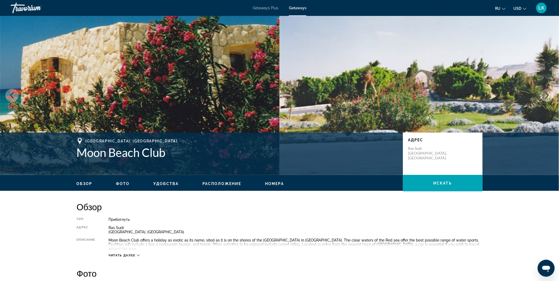
click at [546, 94] on icon "Next image" at bounding box center [547, 95] width 6 height 6
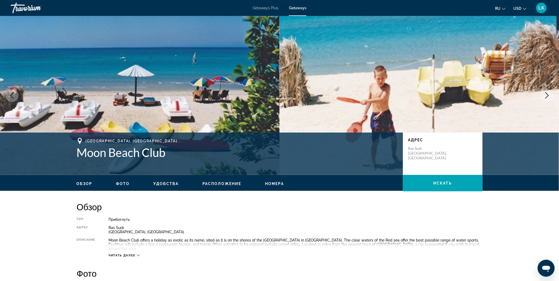
click at [546, 94] on icon "Next image" at bounding box center [547, 95] width 6 height 6
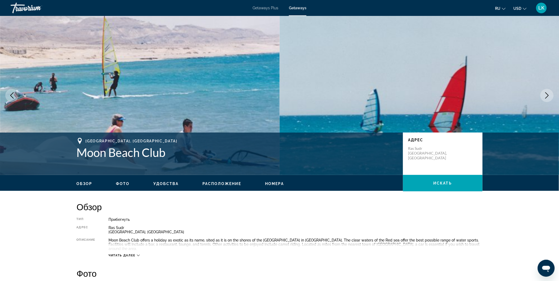
click at [546, 94] on icon "Next image" at bounding box center [547, 95] width 6 height 6
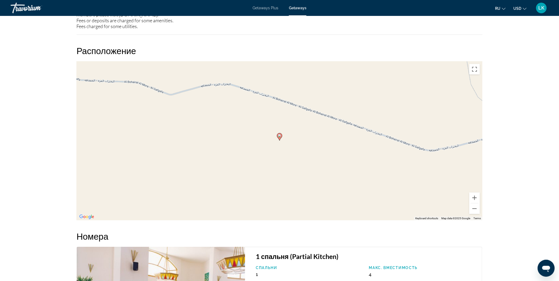
scroll to position [560, 0]
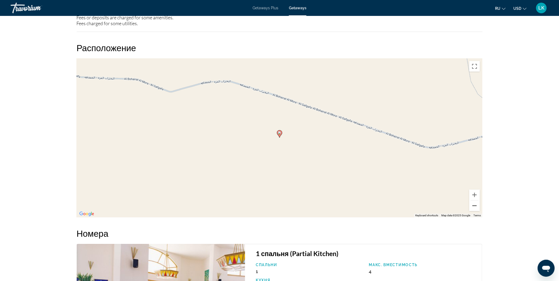
click at [476, 201] on button "Zoom out" at bounding box center [475, 206] width 11 height 11
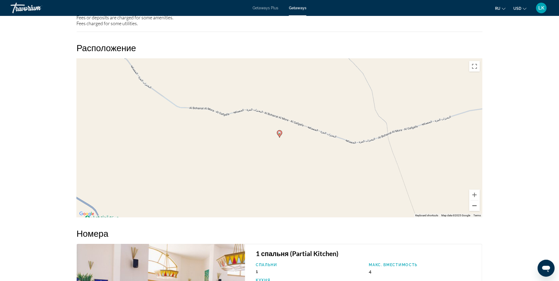
click at [476, 201] on button "Zoom out" at bounding box center [475, 206] width 11 height 11
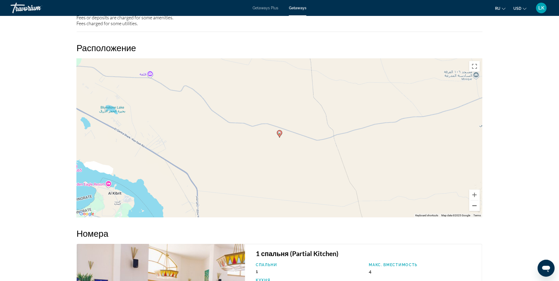
click at [476, 201] on button "Zoom out" at bounding box center [475, 206] width 11 height 11
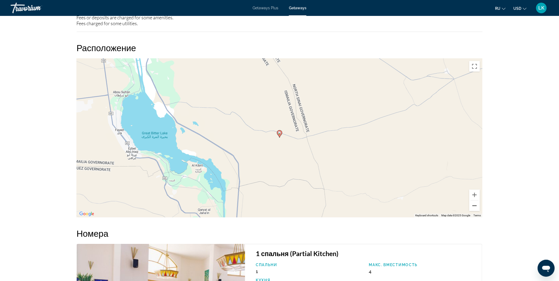
click at [476, 201] on button "Zoom out" at bounding box center [475, 206] width 11 height 11
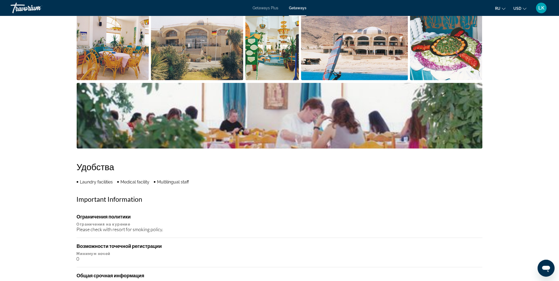
scroll to position [141, 0]
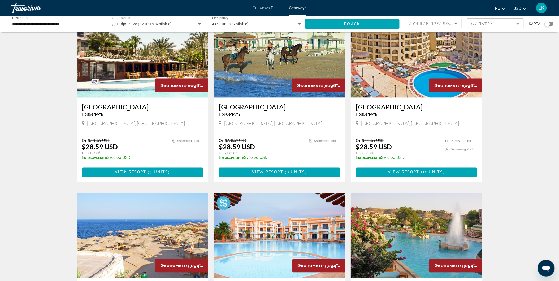
scroll to position [217, 0]
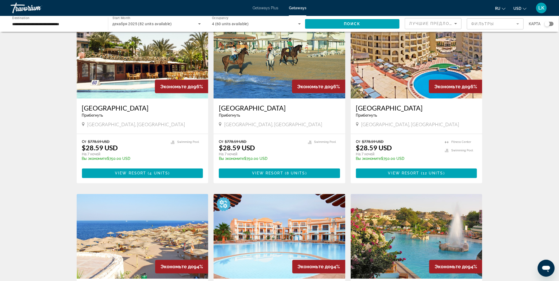
click at [282, 88] on img "Main content" at bounding box center [280, 56] width 132 height 85
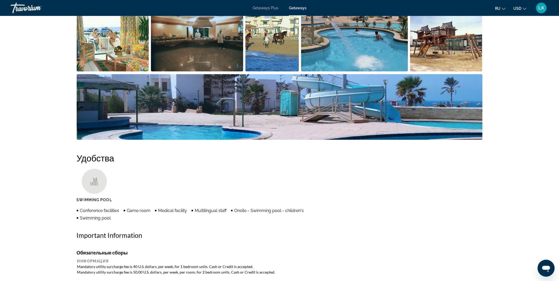
scroll to position [200, 0]
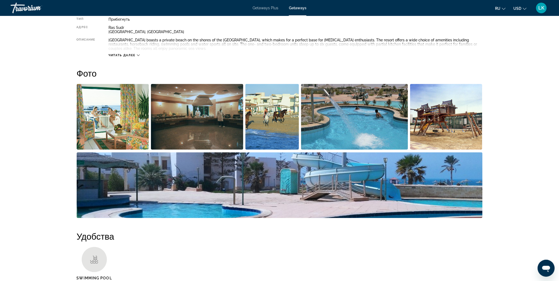
click at [175, 118] on img "Open full-screen image slider" at bounding box center [197, 117] width 92 height 66
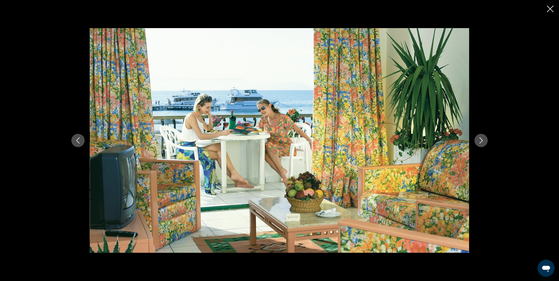
click at [481, 139] on icon "Next image" at bounding box center [481, 141] width 6 height 6
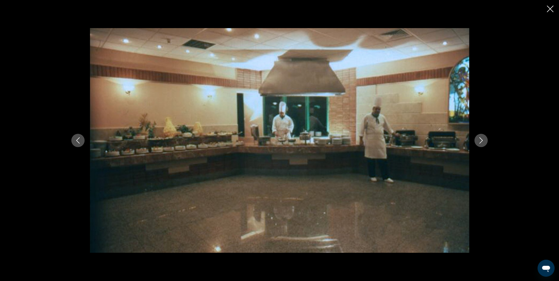
click at [481, 139] on icon "Next image" at bounding box center [481, 141] width 6 height 6
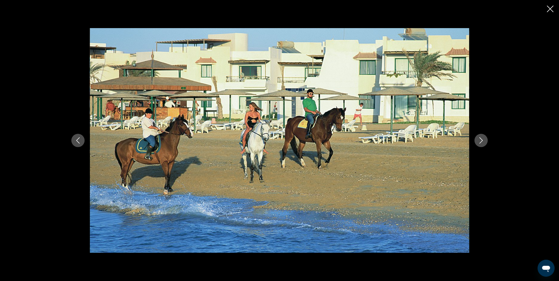
click at [481, 139] on icon "Next image" at bounding box center [481, 141] width 6 height 6
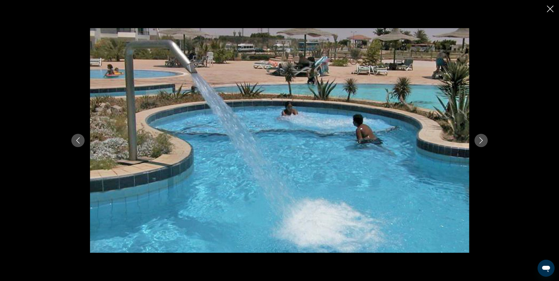
click at [481, 139] on icon "Next image" at bounding box center [481, 141] width 6 height 6
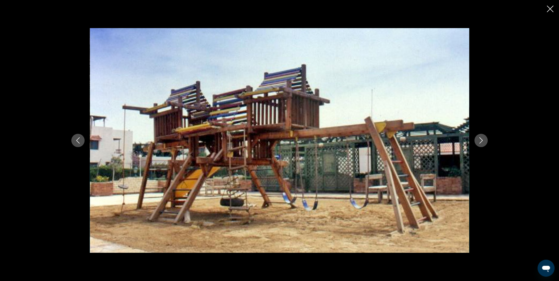
click at [481, 139] on icon "Next image" at bounding box center [481, 141] width 6 height 6
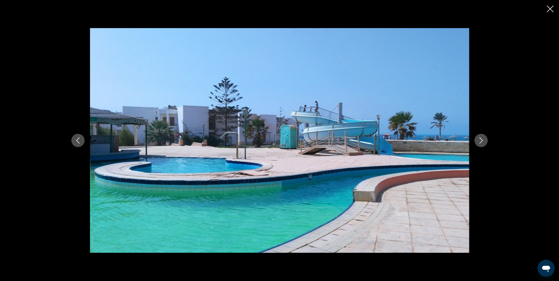
click at [481, 139] on icon "Next image" at bounding box center [481, 141] width 6 height 6
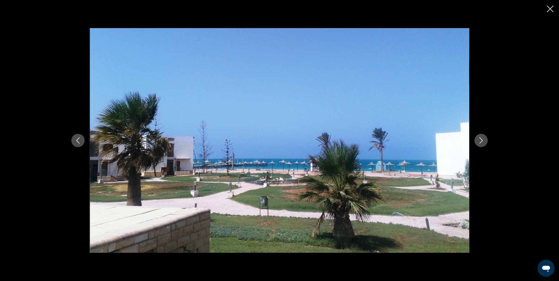
click at [481, 139] on icon "Next image" at bounding box center [481, 141] width 6 height 6
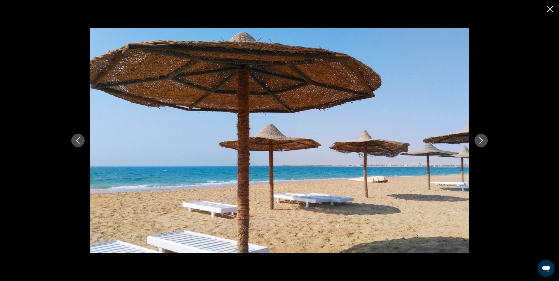
click at [481, 139] on icon "Next image" at bounding box center [481, 141] width 6 height 6
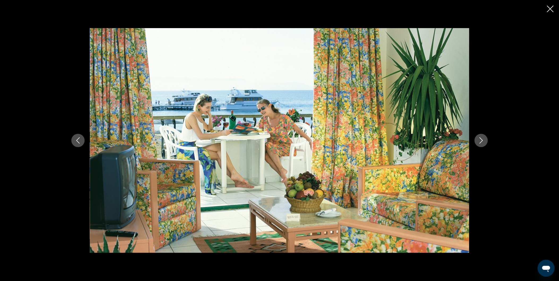
click at [481, 139] on icon "Next image" at bounding box center [481, 141] width 6 height 6
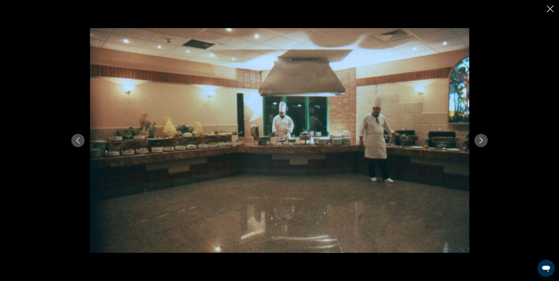
click at [481, 139] on icon "Next image" at bounding box center [481, 141] width 6 height 6
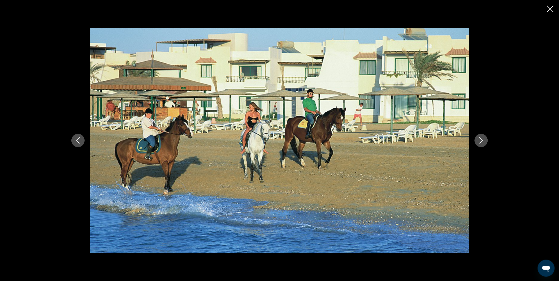
click at [481, 139] on icon "Next image" at bounding box center [481, 141] width 6 height 6
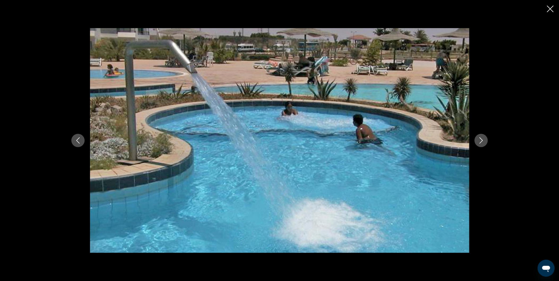
click at [551, 8] on icon "Close slideshow" at bounding box center [550, 9] width 7 height 7
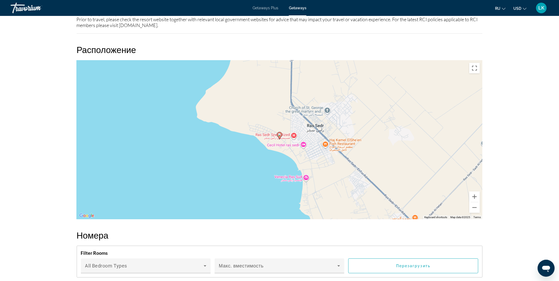
scroll to position [672, 0]
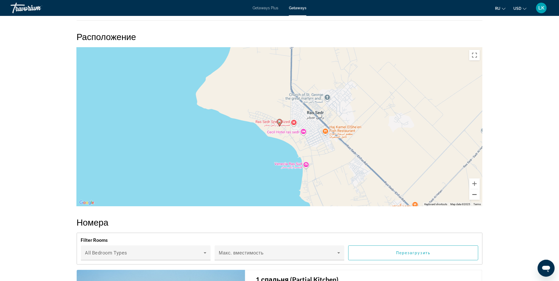
click at [476, 192] on button "Zoom out" at bounding box center [475, 195] width 11 height 11
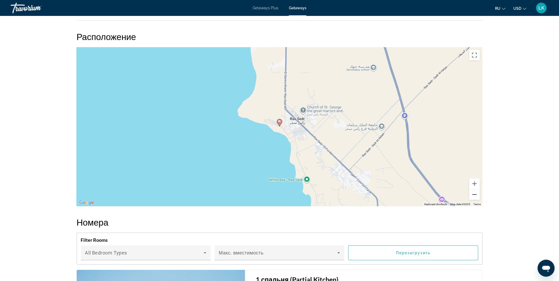
click at [476, 192] on button "Zoom out" at bounding box center [475, 195] width 11 height 11
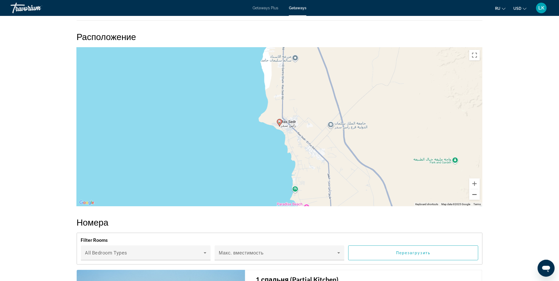
click at [476, 192] on button "Zoom out" at bounding box center [475, 195] width 11 height 11
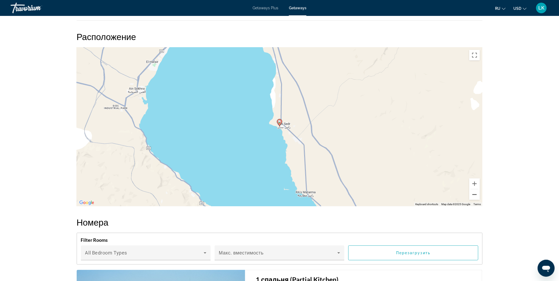
click at [476, 192] on button "Zoom out" at bounding box center [475, 195] width 11 height 11
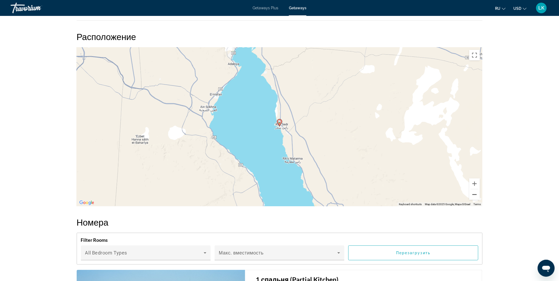
click at [476, 192] on button "Zoom out" at bounding box center [475, 195] width 11 height 11
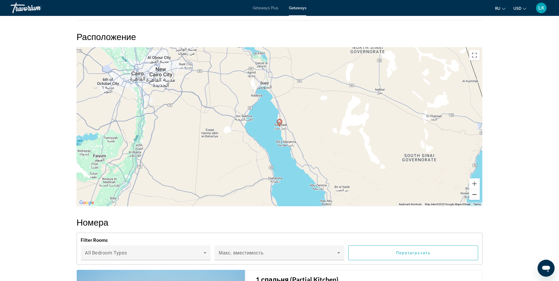
click at [476, 192] on button "Zoom out" at bounding box center [475, 195] width 11 height 11
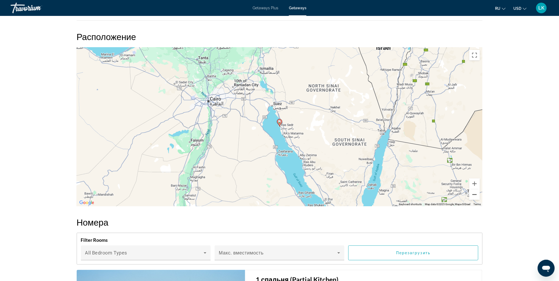
click at [476, 192] on button "Zoom out" at bounding box center [475, 195] width 11 height 11
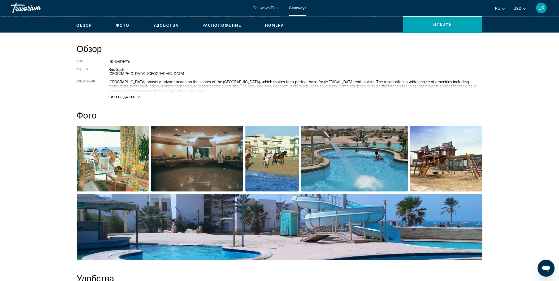
scroll to position [129, 0]
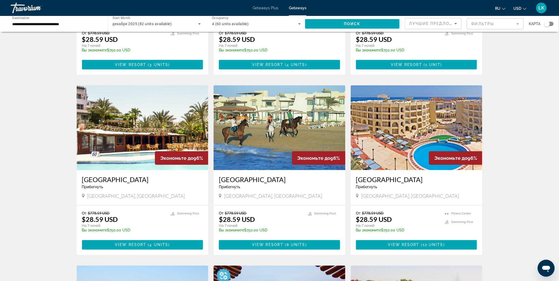
scroll to position [144, 0]
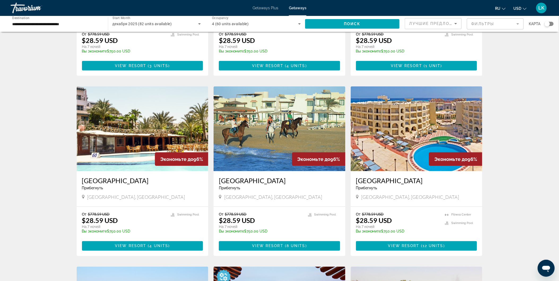
click at [125, 151] on img "Main content" at bounding box center [143, 129] width 132 height 85
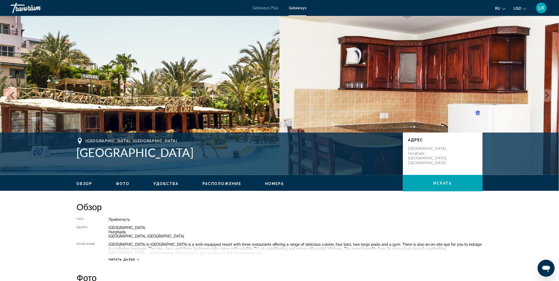
click at [546, 94] on icon "Next image" at bounding box center [547, 95] width 6 height 6
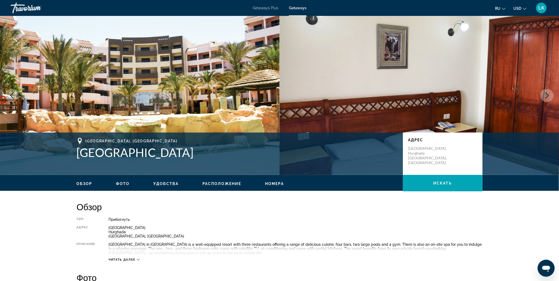
click at [546, 94] on icon "Next image" at bounding box center [547, 95] width 6 height 6
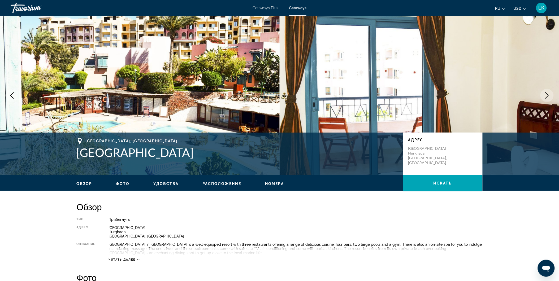
click at [546, 94] on icon "Next image" at bounding box center [547, 95] width 6 height 6
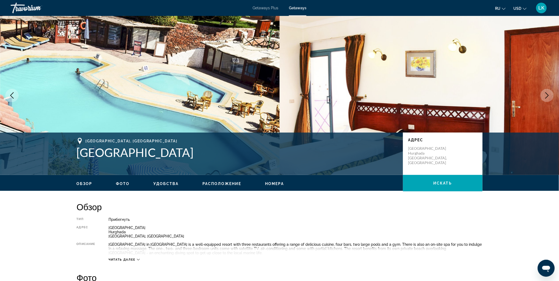
click at [546, 94] on icon "Next image" at bounding box center [547, 95] width 6 height 6
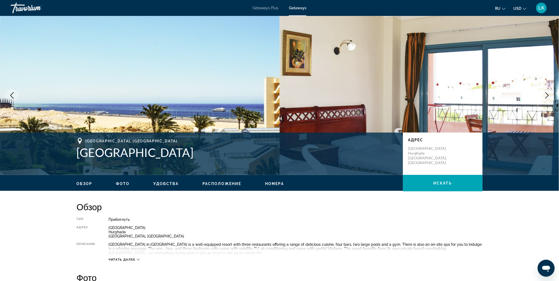
click at [546, 94] on icon "Next image" at bounding box center [547, 95] width 6 height 6
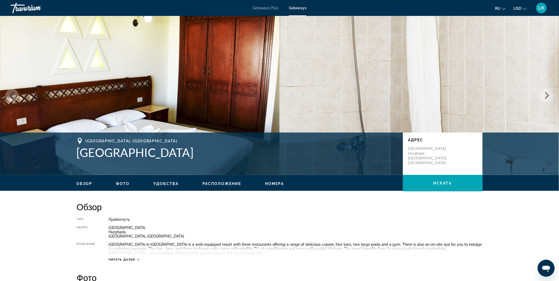
click at [546, 94] on icon "Next image" at bounding box center [547, 95] width 6 height 6
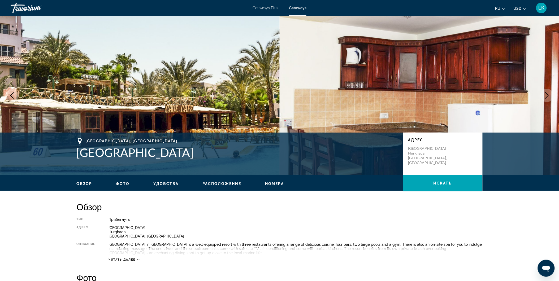
click at [546, 94] on icon "Next image" at bounding box center [547, 95] width 6 height 6
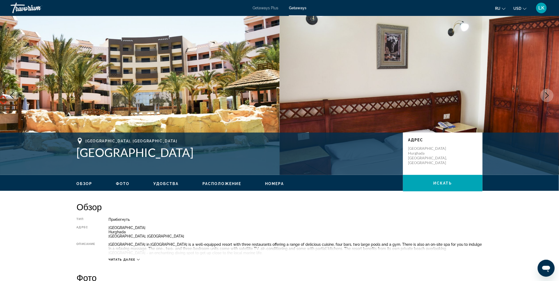
click at [546, 94] on icon "Next image" at bounding box center [547, 95] width 6 height 6
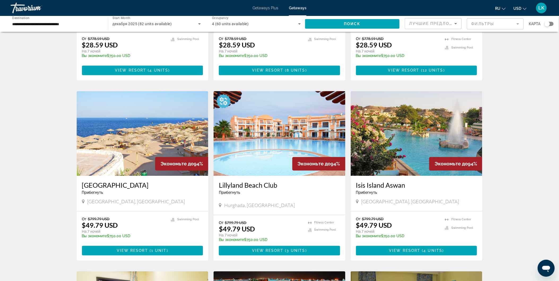
scroll to position [325, 0]
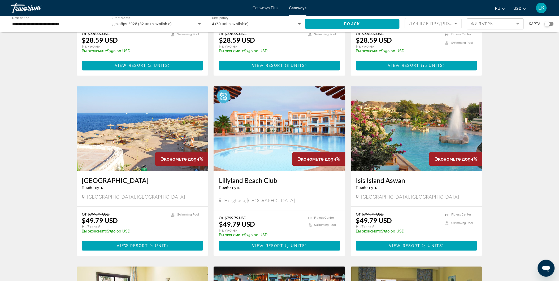
click at [251, 134] on img "Main content" at bounding box center [280, 129] width 132 height 85
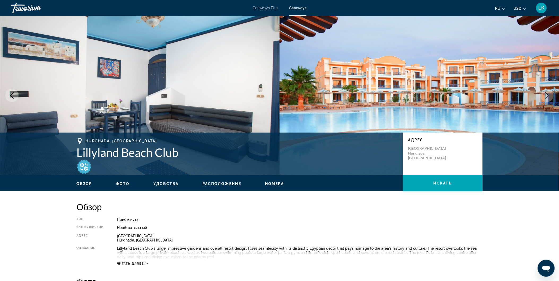
click at [549, 92] on button "Next image" at bounding box center [547, 95] width 13 height 13
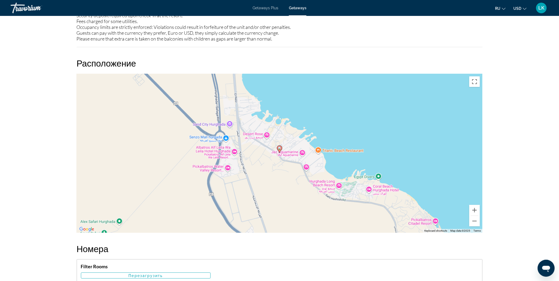
scroll to position [686, 0]
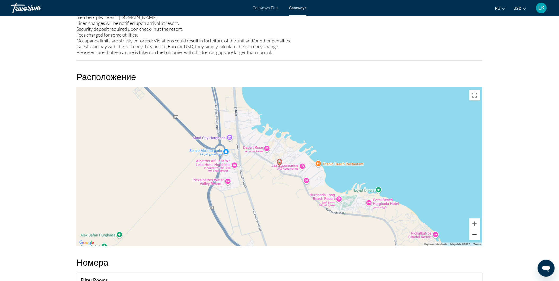
click at [473, 231] on button "Zoom out" at bounding box center [475, 235] width 11 height 11
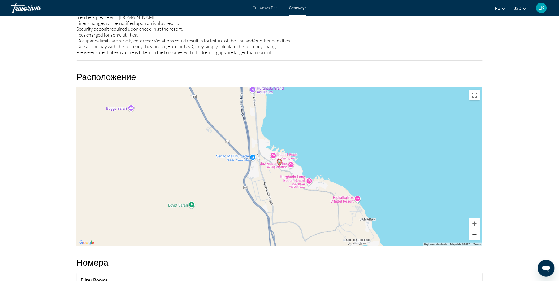
click at [473, 231] on button "Zoom out" at bounding box center [475, 235] width 11 height 11
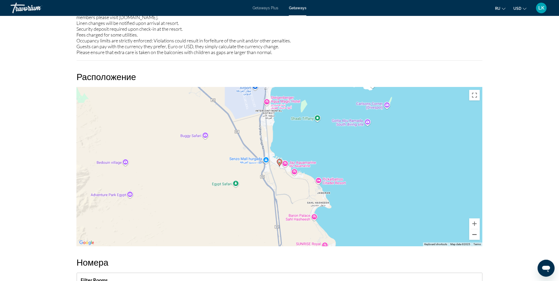
click at [473, 231] on button "Zoom out" at bounding box center [475, 235] width 11 height 11
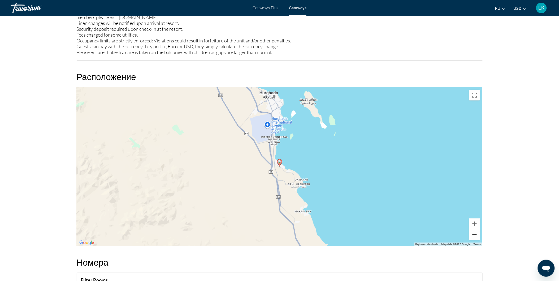
click at [473, 231] on button "Zoom out" at bounding box center [475, 235] width 11 height 11
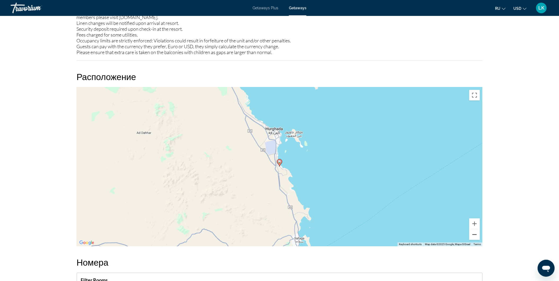
click at [473, 231] on button "Zoom out" at bounding box center [475, 235] width 11 height 11
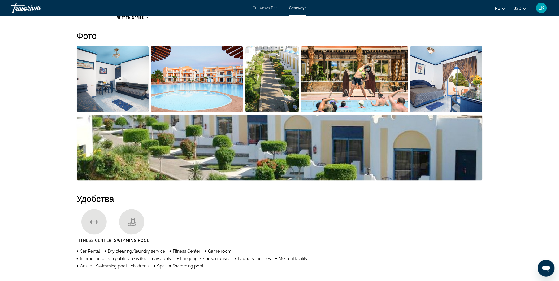
scroll to position [245, 0]
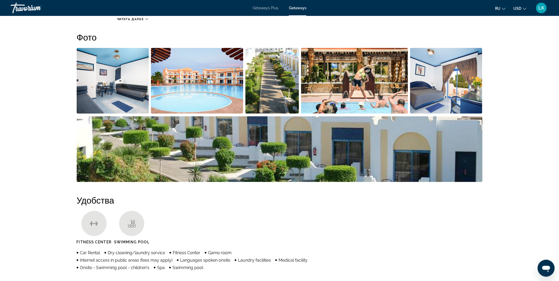
click at [457, 88] on img "Open full-screen image slider" at bounding box center [446, 81] width 72 height 66
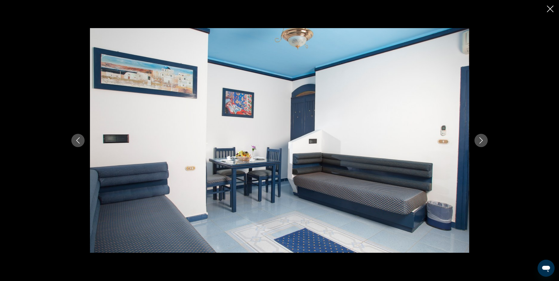
click at [479, 138] on icon "Next image" at bounding box center [481, 141] width 6 height 6
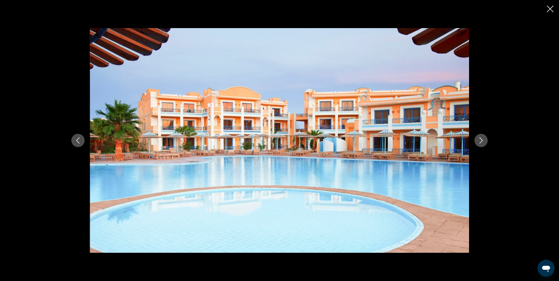
click at [479, 138] on icon "Next image" at bounding box center [481, 141] width 6 height 6
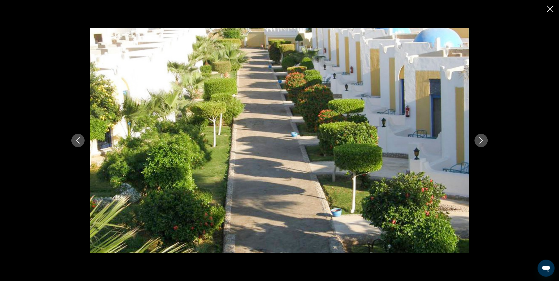
click at [479, 138] on icon "Next image" at bounding box center [481, 141] width 6 height 6
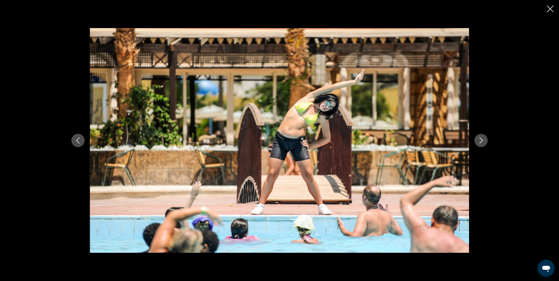
click at [479, 138] on icon "Next image" at bounding box center [481, 141] width 6 height 6
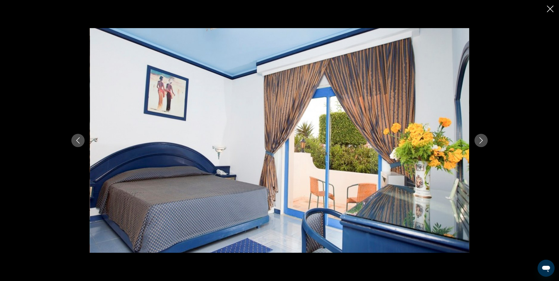
click at [479, 138] on icon "Next image" at bounding box center [481, 141] width 6 height 6
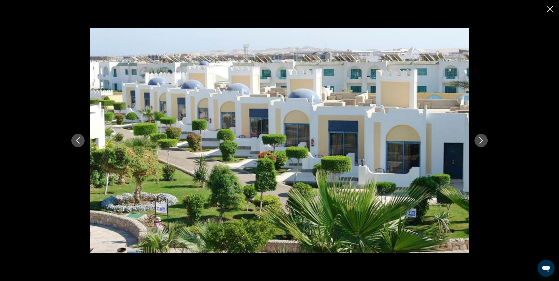
click at [479, 138] on icon "Next image" at bounding box center [481, 141] width 6 height 6
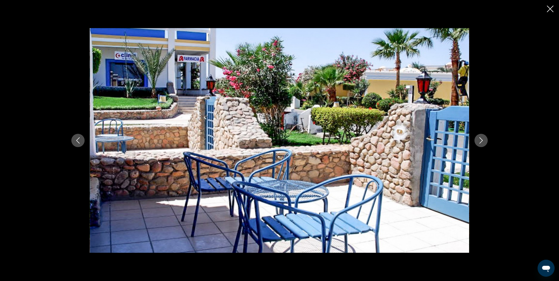
click at [479, 138] on icon "Next image" at bounding box center [481, 141] width 6 height 6
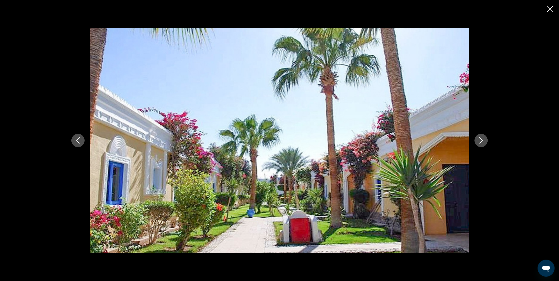
click at [479, 138] on icon "Next image" at bounding box center [481, 141] width 6 height 6
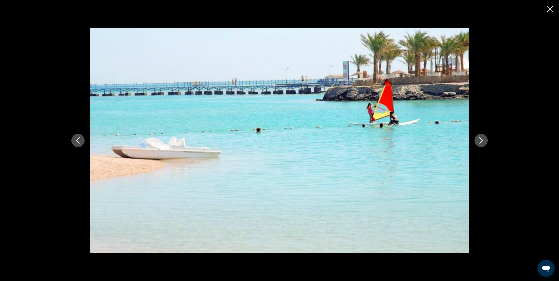
click at [479, 138] on icon "Next image" at bounding box center [481, 141] width 6 height 6
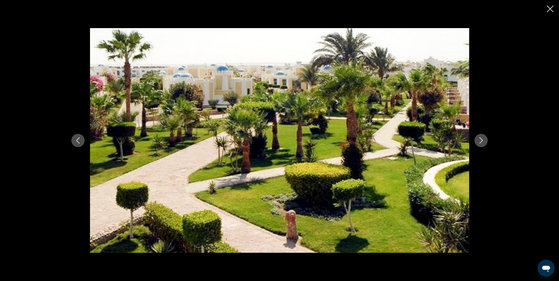
click at [479, 138] on icon "Next image" at bounding box center [481, 141] width 6 height 6
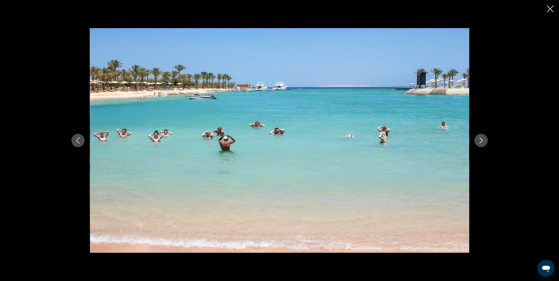
click at [479, 138] on icon "Next image" at bounding box center [481, 141] width 6 height 6
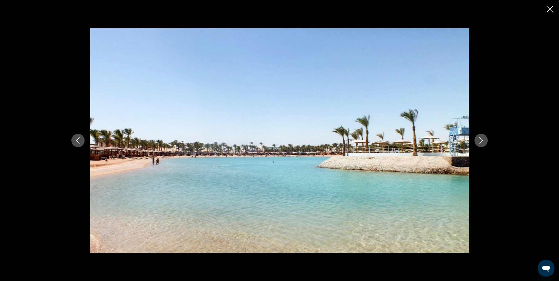
click at [479, 138] on icon "Next image" at bounding box center [481, 141] width 6 height 6
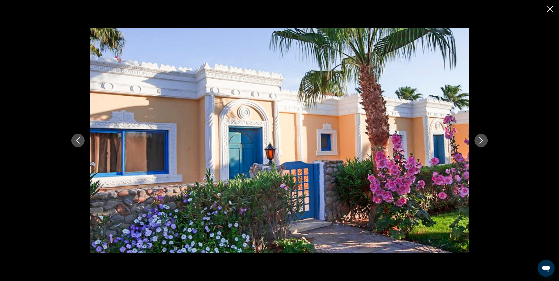
click at [479, 138] on icon "Next image" at bounding box center [481, 141] width 6 height 6
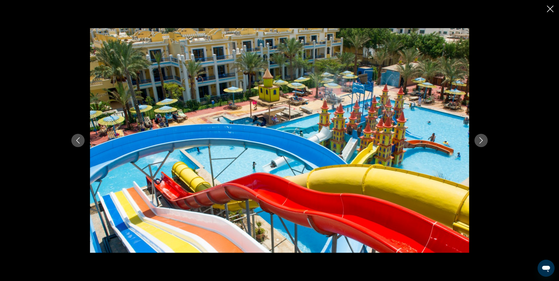
click at [479, 138] on icon "Next image" at bounding box center [481, 141] width 6 height 6
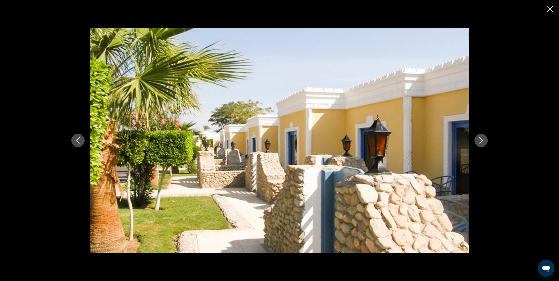
click at [479, 138] on icon "Next image" at bounding box center [481, 141] width 6 height 6
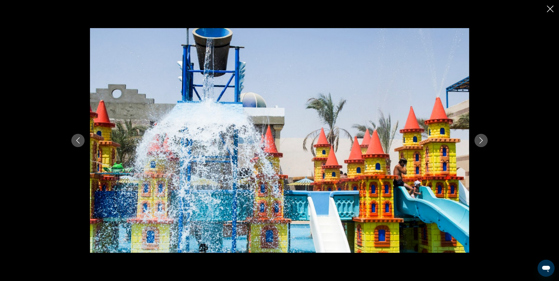
click at [479, 138] on icon "Next image" at bounding box center [481, 141] width 6 height 6
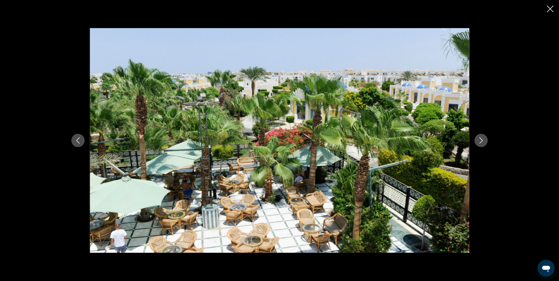
click at [479, 138] on icon "Next image" at bounding box center [481, 141] width 6 height 6
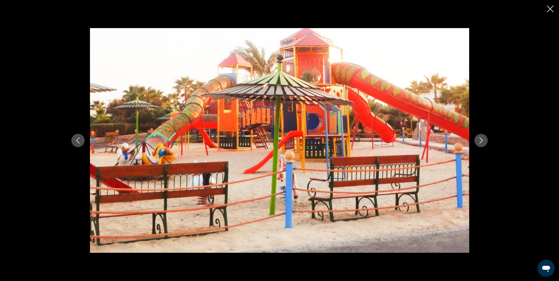
click at [479, 138] on icon "Next image" at bounding box center [481, 141] width 6 height 6
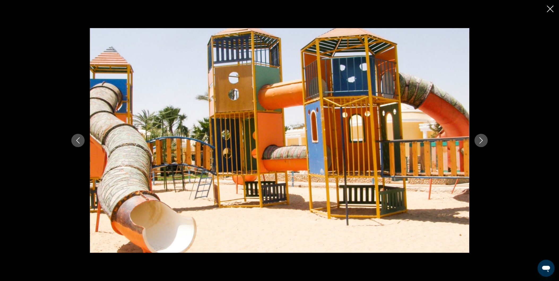
click at [479, 138] on icon "Next image" at bounding box center [481, 141] width 6 height 6
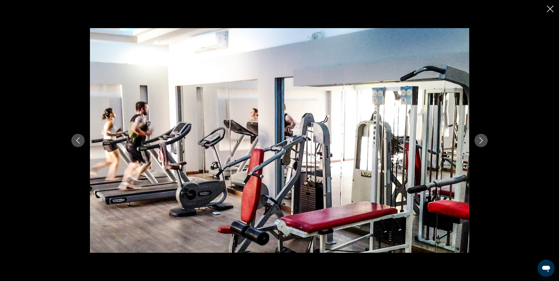
click at [479, 138] on icon "Next image" at bounding box center [481, 141] width 6 height 6
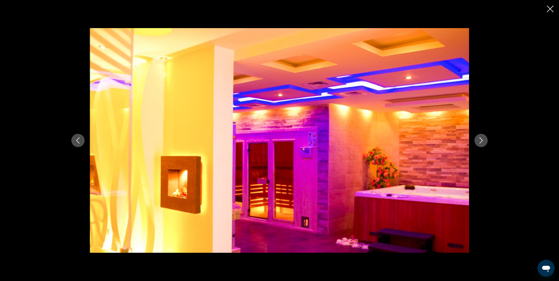
click at [479, 138] on icon "Next image" at bounding box center [481, 141] width 6 height 6
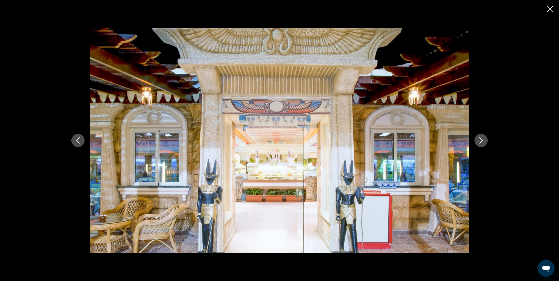
click at [479, 138] on icon "Next image" at bounding box center [481, 141] width 6 height 6
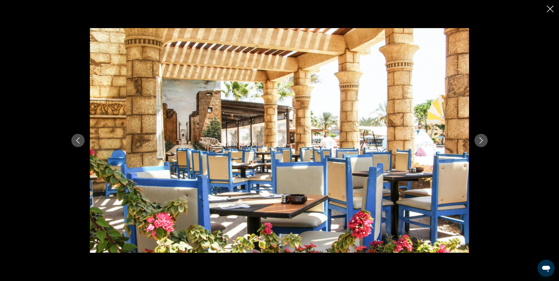
click at [479, 138] on icon "Next image" at bounding box center [481, 141] width 6 height 6
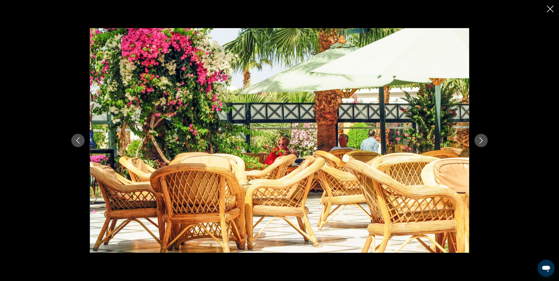
click at [479, 138] on icon "Next image" at bounding box center [481, 141] width 6 height 6
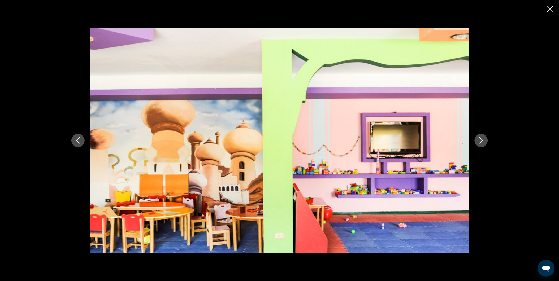
click at [479, 138] on icon "Next image" at bounding box center [481, 141] width 6 height 6
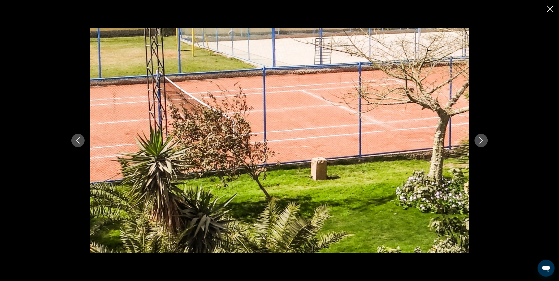
click at [479, 138] on icon "Next image" at bounding box center [481, 141] width 6 height 6
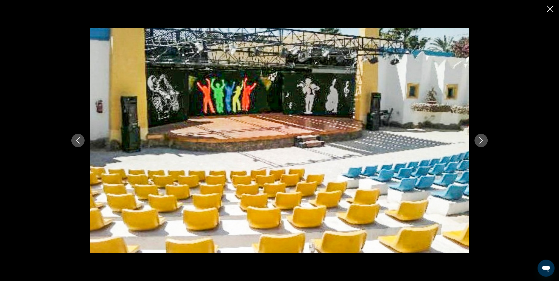
click at [479, 138] on icon "Next image" at bounding box center [481, 141] width 6 height 6
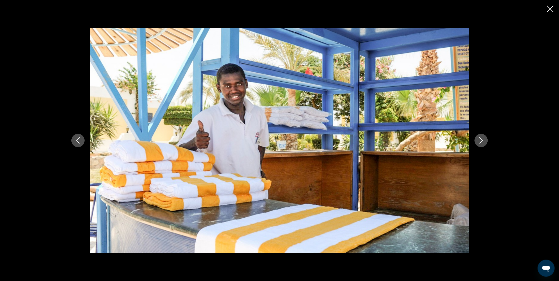
click at [479, 138] on icon "Next image" at bounding box center [481, 141] width 6 height 6
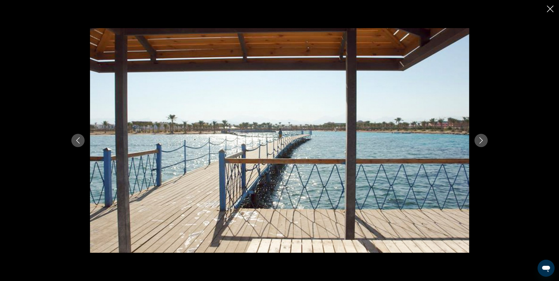
click at [479, 138] on icon "Next image" at bounding box center [481, 141] width 6 height 6
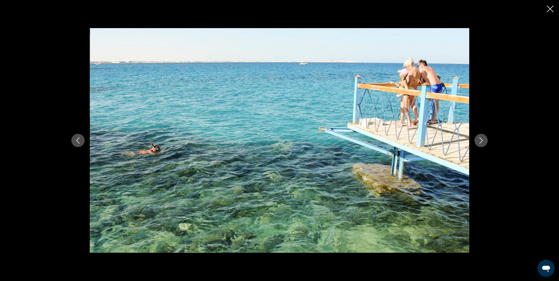
click at [479, 138] on icon "Next image" at bounding box center [481, 141] width 6 height 6
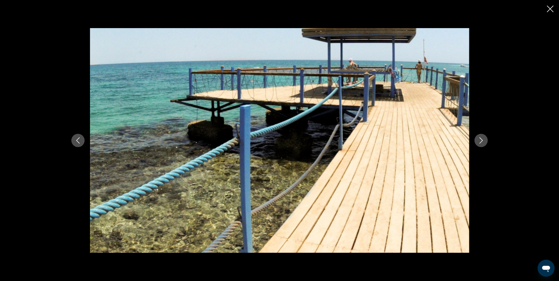
click at [479, 138] on icon "Next image" at bounding box center [481, 141] width 6 height 6
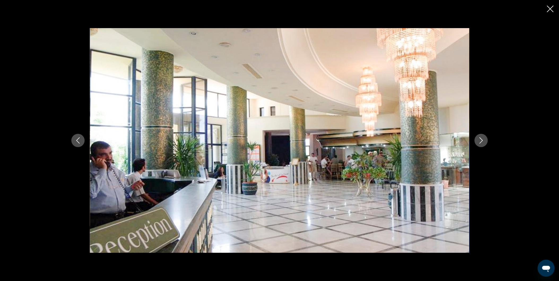
click at [479, 138] on icon "Next image" at bounding box center [481, 141] width 6 height 6
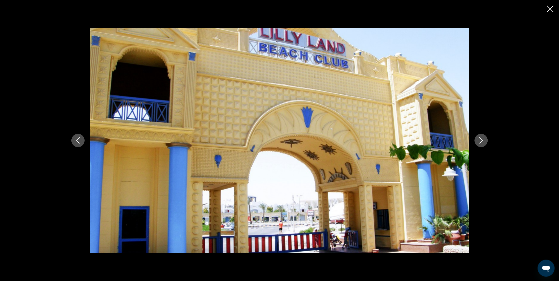
click at [479, 138] on icon "Next image" at bounding box center [481, 141] width 6 height 6
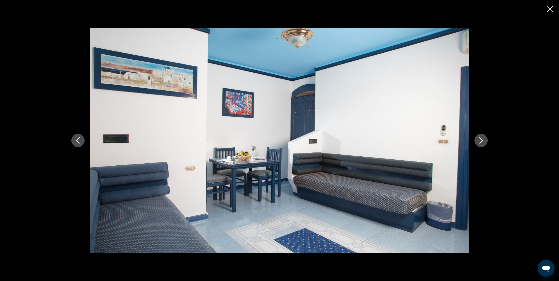
click at [479, 138] on icon "Next image" at bounding box center [481, 141] width 6 height 6
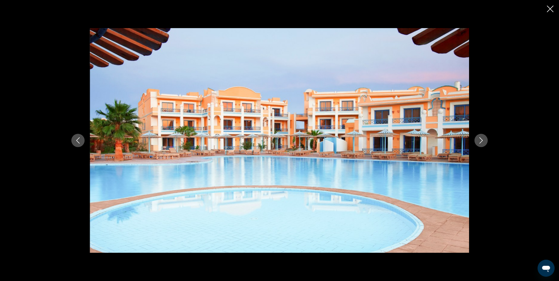
click at [479, 138] on icon "Next image" at bounding box center [481, 141] width 6 height 6
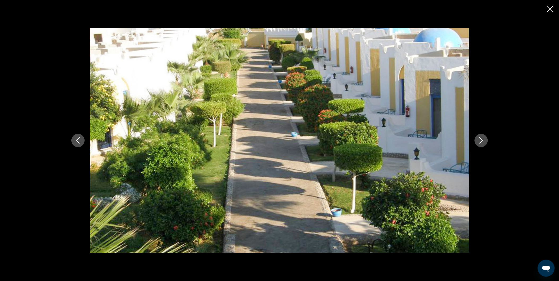
click at [550, 4] on div "prev next" at bounding box center [279, 140] width 559 height 281
click at [550, 6] on icon "Close slideshow" at bounding box center [550, 9] width 7 height 7
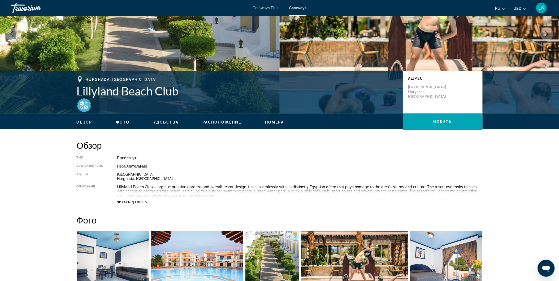
scroll to position [0, 0]
